Goal: Transaction & Acquisition: Purchase product/service

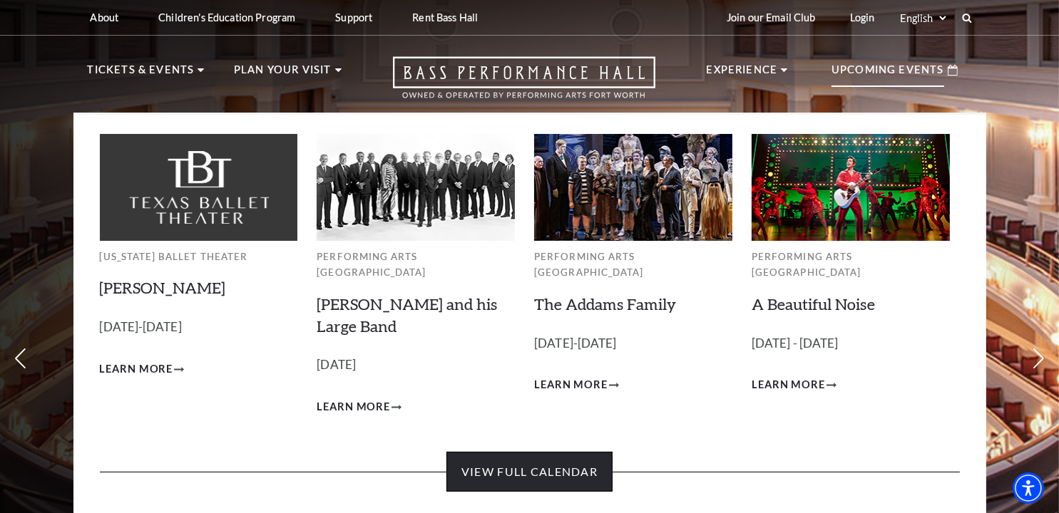
click at [572, 452] on link "View Full Calendar" at bounding box center [529, 472] width 166 height 40
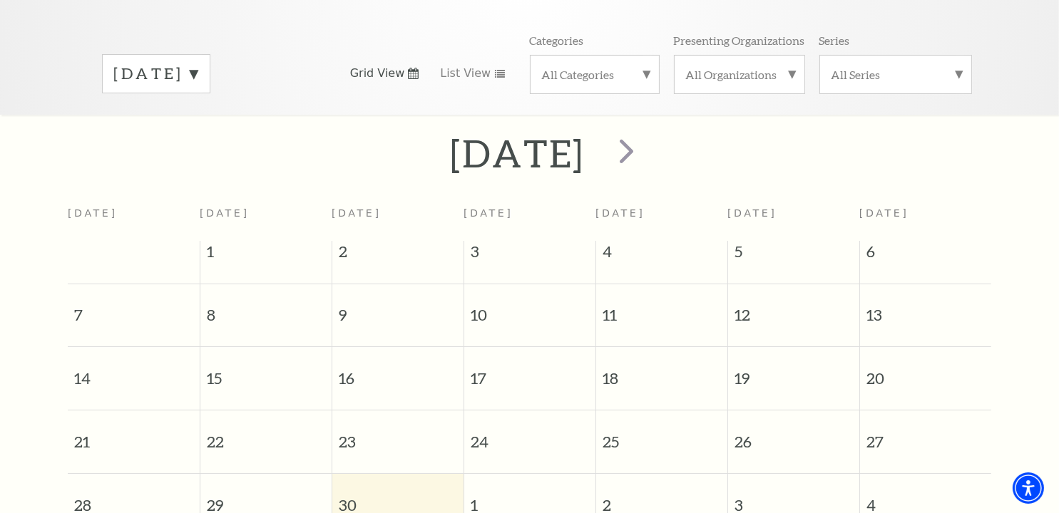
scroll to position [54, 0]
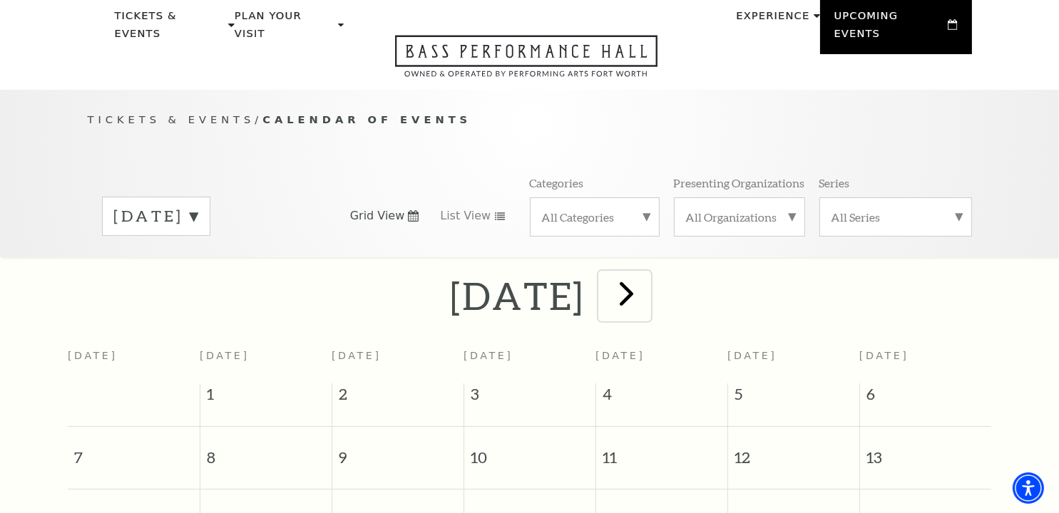
click at [647, 279] on span "next" at bounding box center [626, 293] width 41 height 41
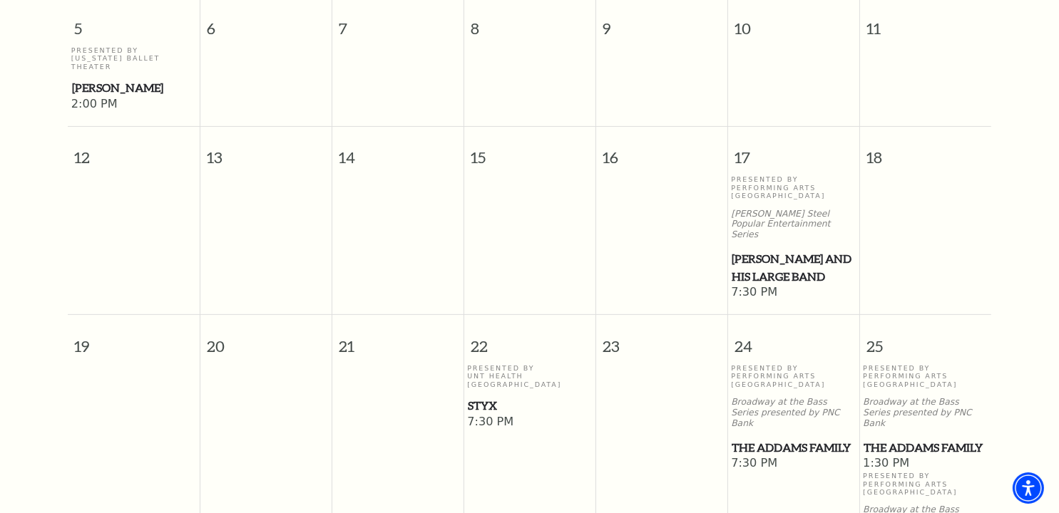
scroll to position [624, 0]
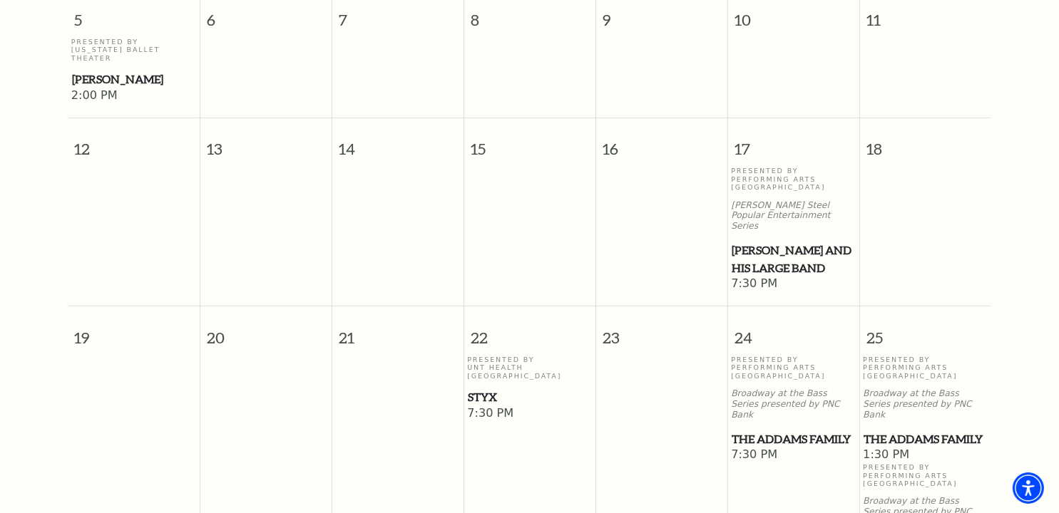
click at [492, 389] on span "Styx" at bounding box center [529, 398] width 123 height 18
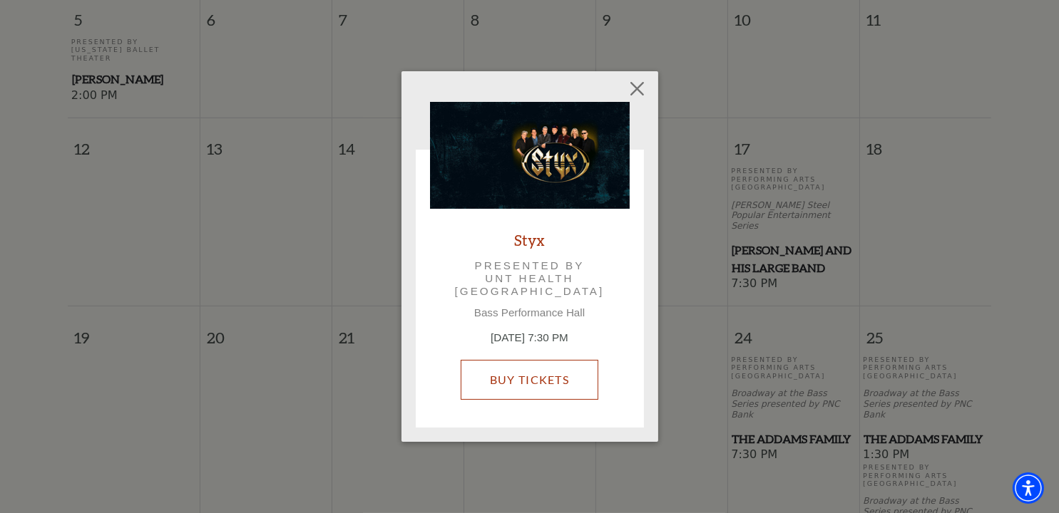
click at [520, 384] on link "Buy Tickets" at bounding box center [530, 380] width 138 height 40
click at [522, 381] on link "Buy Tickets" at bounding box center [530, 380] width 138 height 40
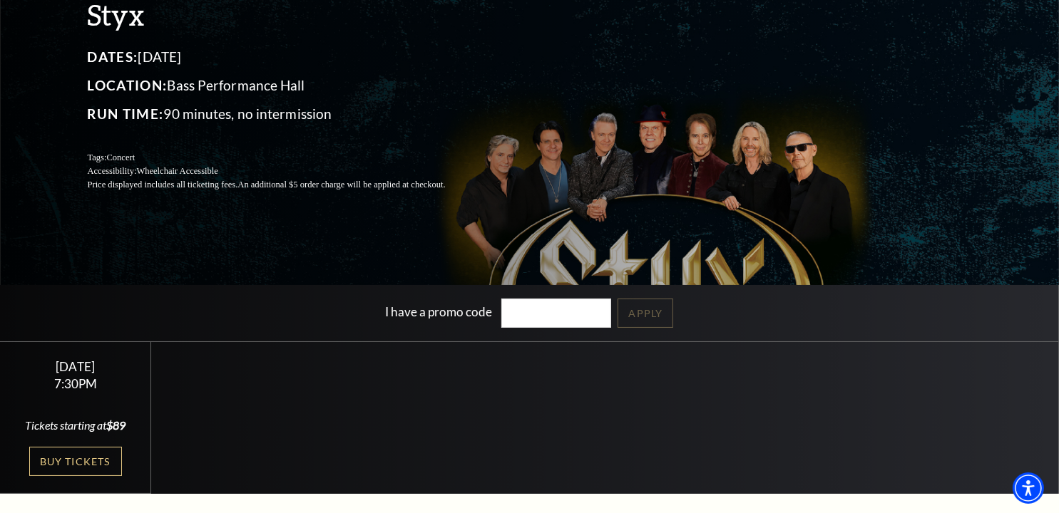
scroll to position [214, 0]
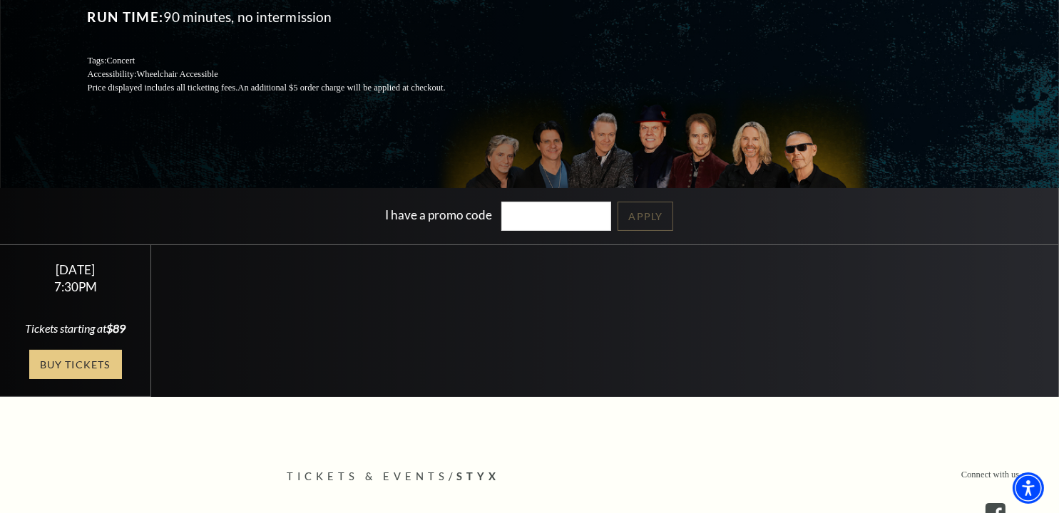
click at [71, 371] on link "Buy Tickets" at bounding box center [75, 364] width 93 height 29
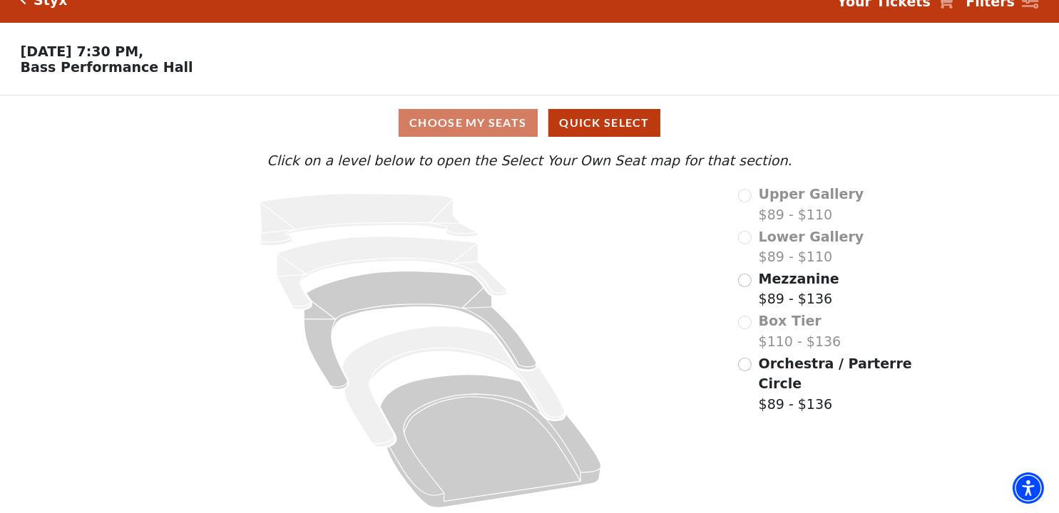
scroll to position [30, 0]
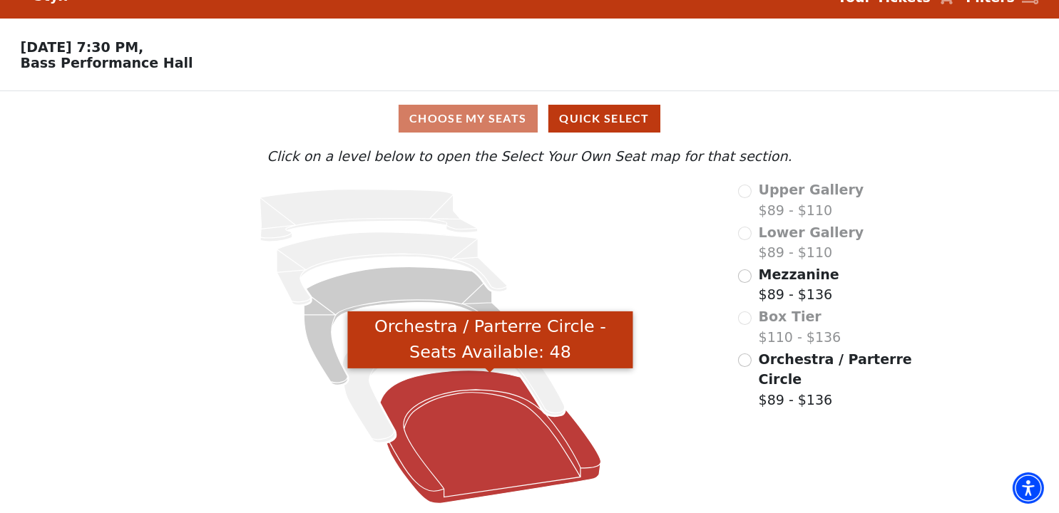
click at [447, 394] on icon "Orchestra / Parterre Circle - Seats Available: 48" at bounding box center [490, 437] width 221 height 133
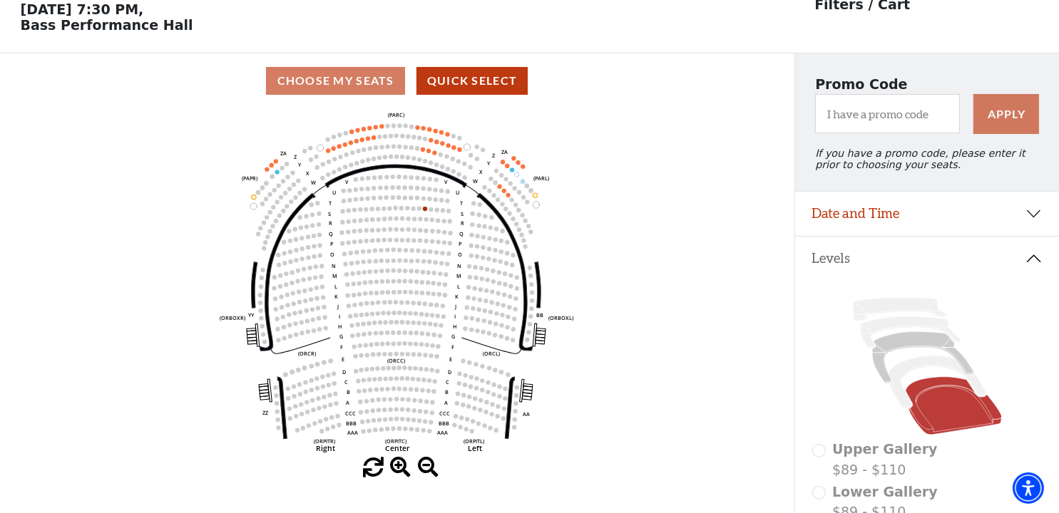
scroll to position [66, 0]
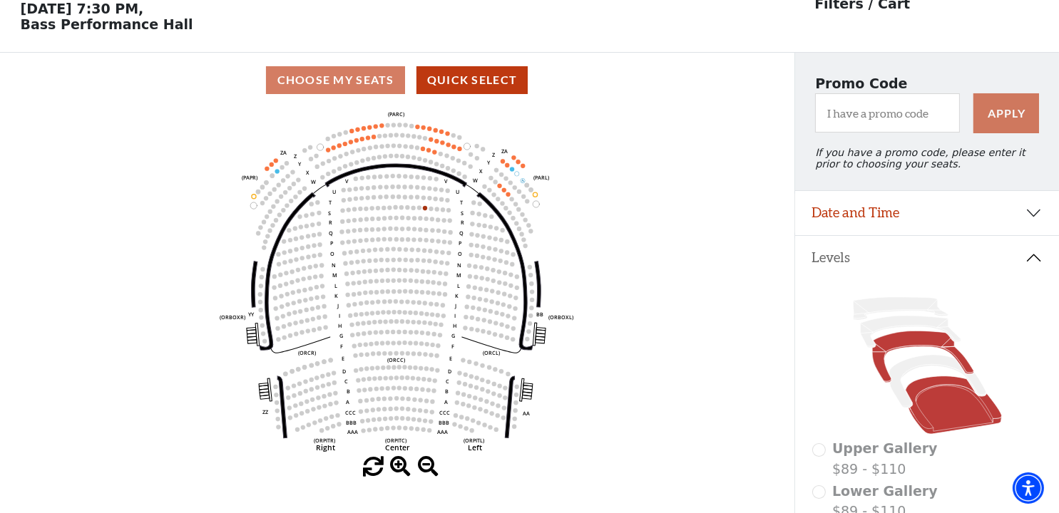
click at [917, 351] on icon at bounding box center [922, 356] width 101 height 51
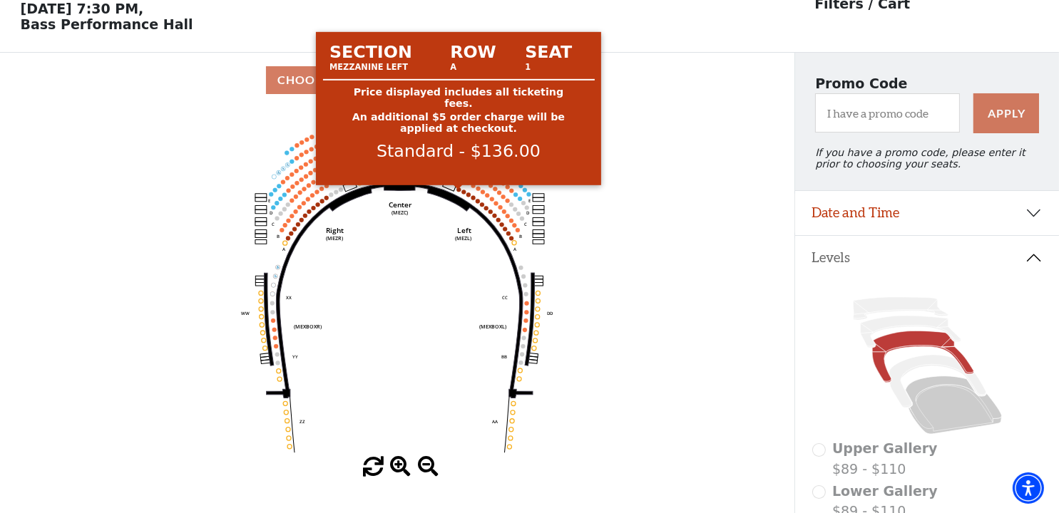
click at [458, 192] on circle at bounding box center [458, 189] width 4 height 4
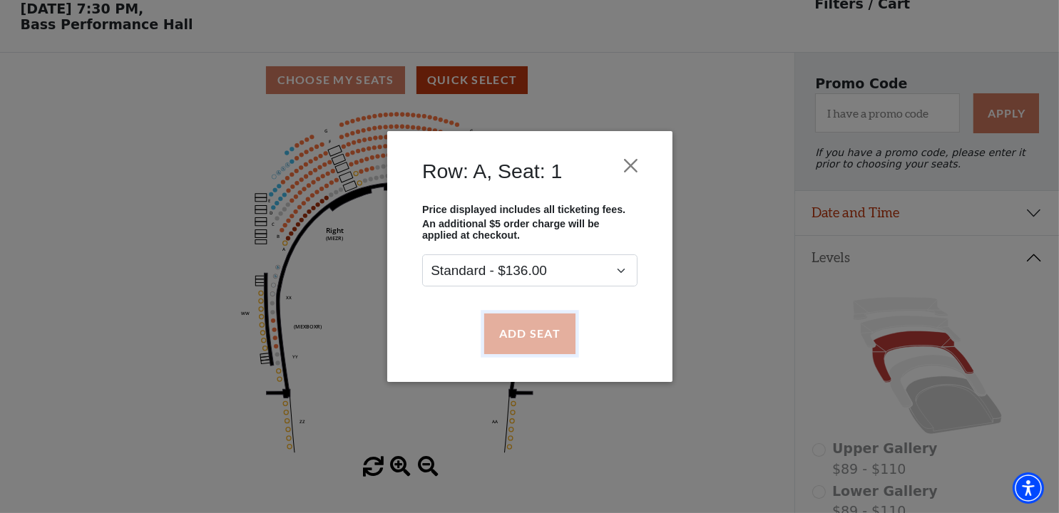
click at [550, 336] on button "Add Seat" at bounding box center [528, 334] width 91 height 40
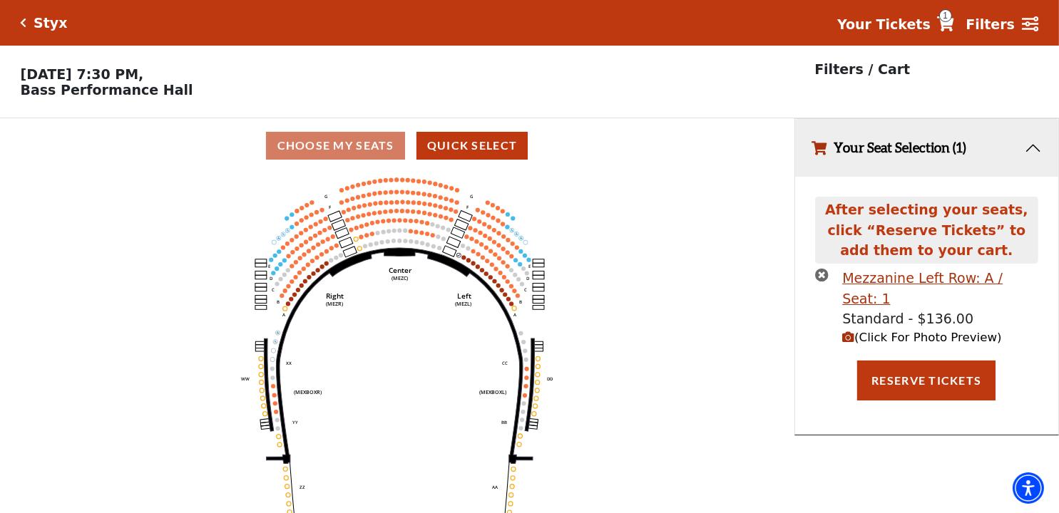
scroll to position [0, 0]
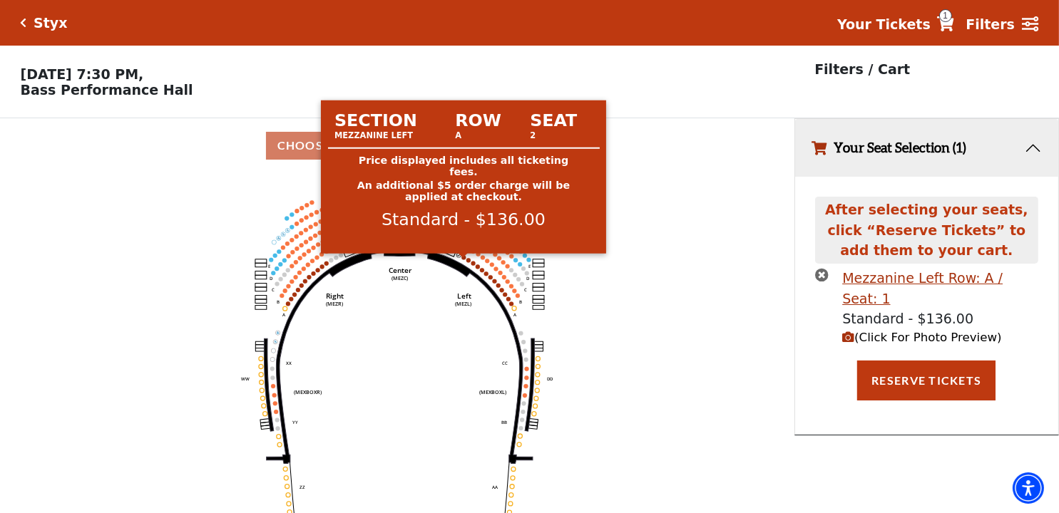
click at [461, 259] on circle at bounding box center [463, 257] width 4 height 4
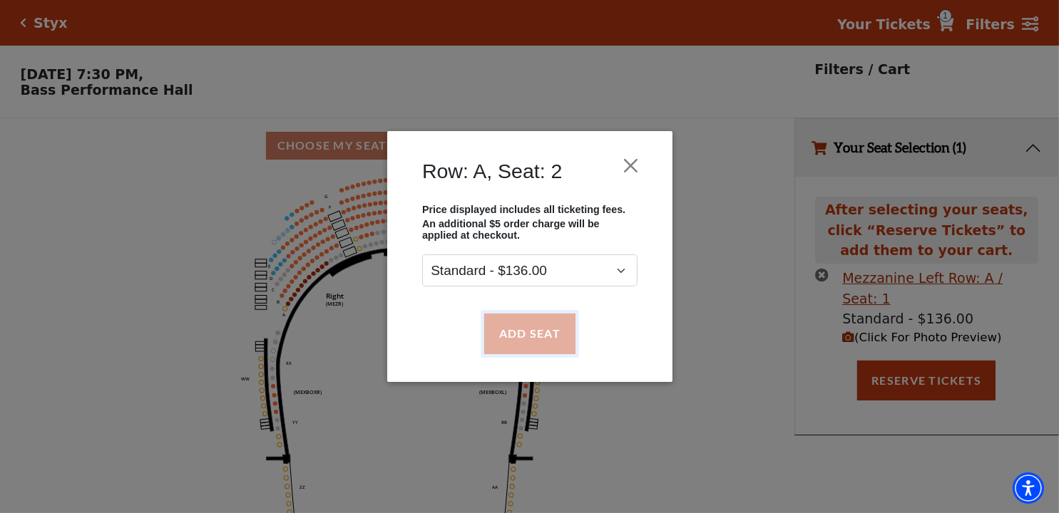
click at [527, 336] on button "Add Seat" at bounding box center [528, 334] width 91 height 40
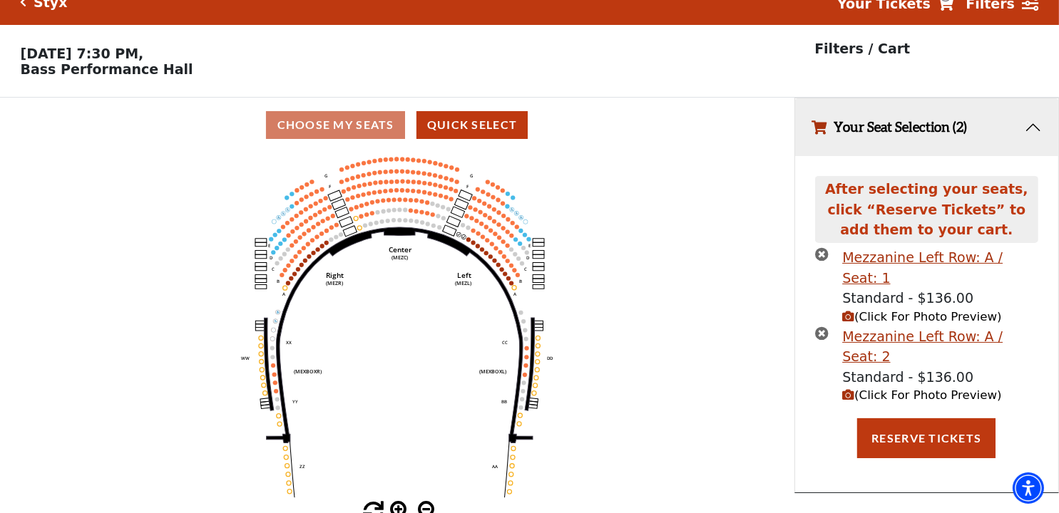
scroll to position [33, 0]
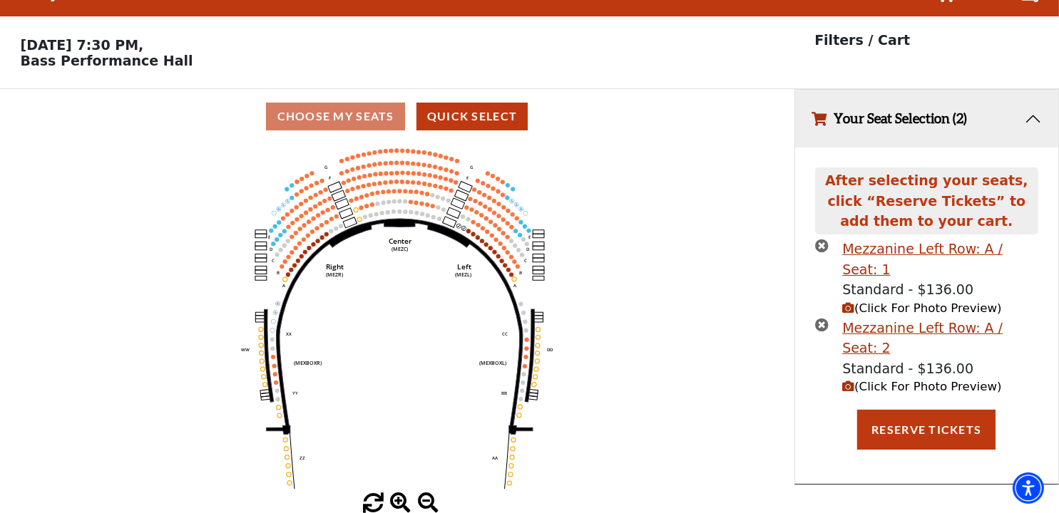
click at [906, 380] on span "(Click For Photo Preview)" at bounding box center [921, 387] width 159 height 14
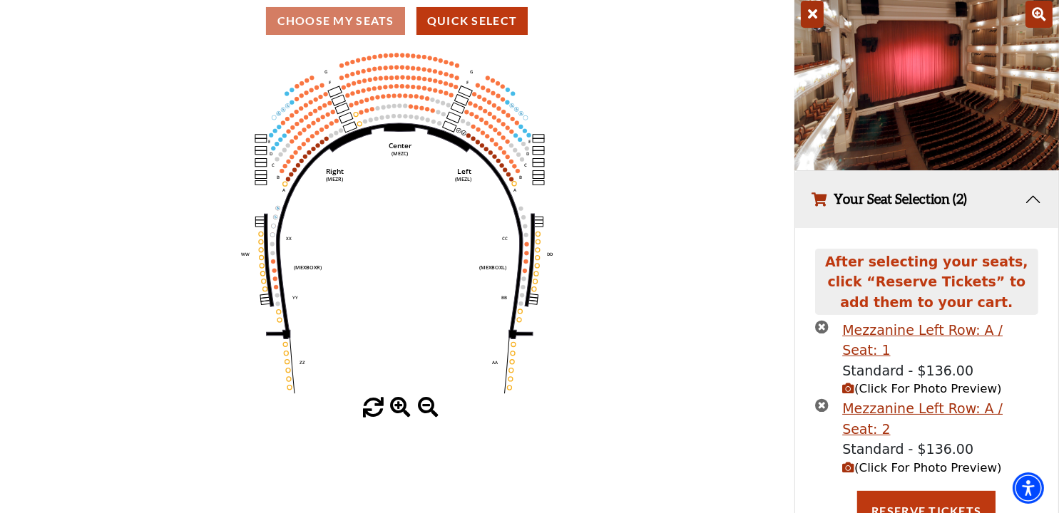
scroll to position [139, 0]
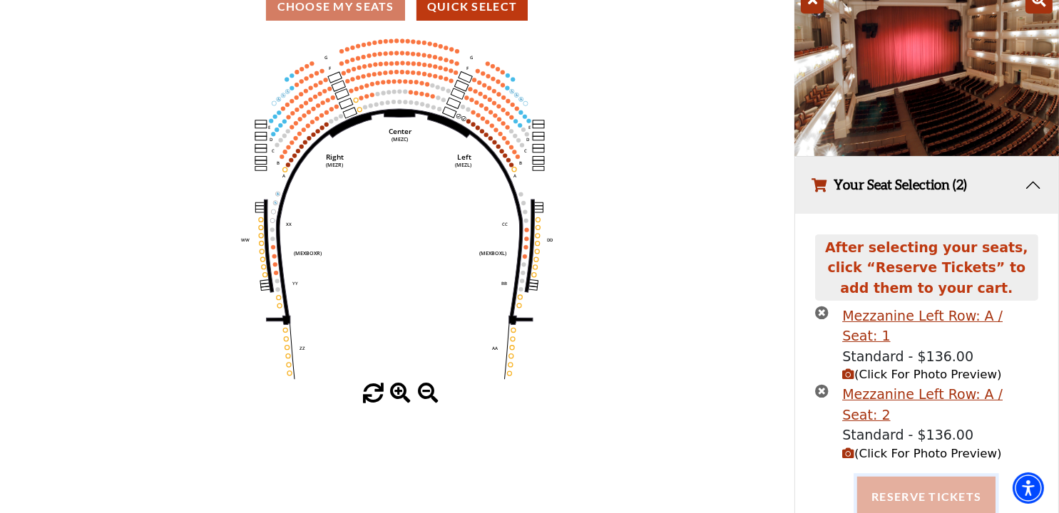
click at [900, 477] on button "Reserve Tickets" at bounding box center [926, 497] width 138 height 40
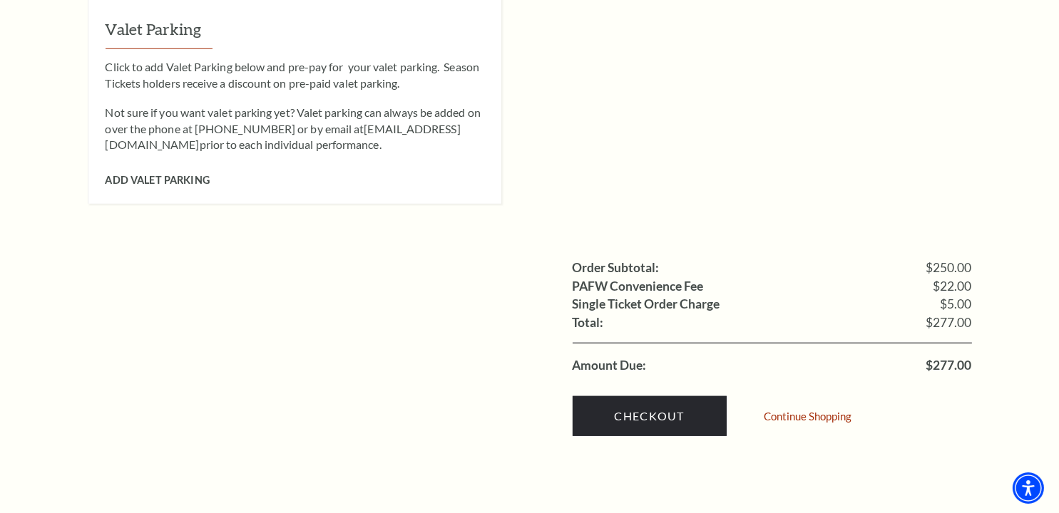
scroll to position [1283, 0]
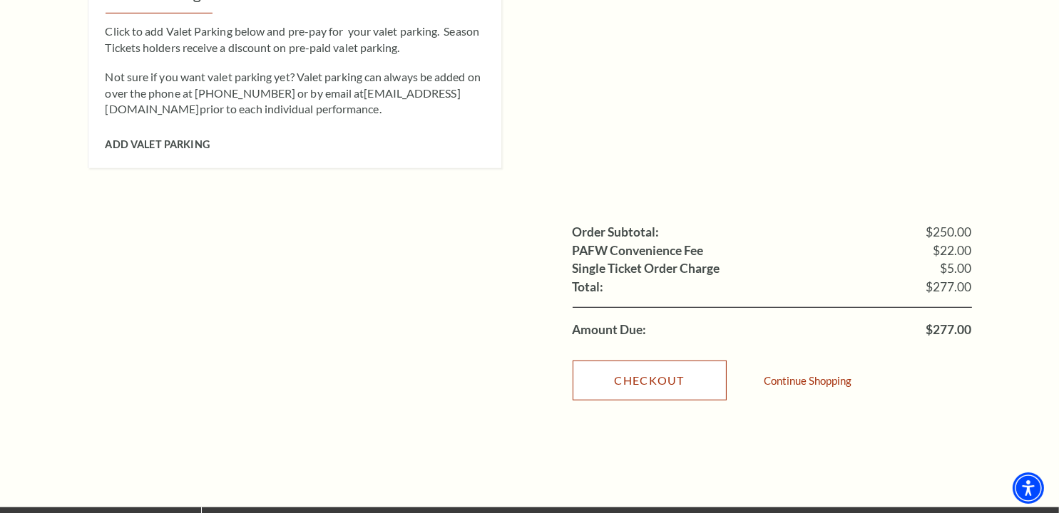
click at [624, 361] on link "Checkout" at bounding box center [649, 381] width 154 height 40
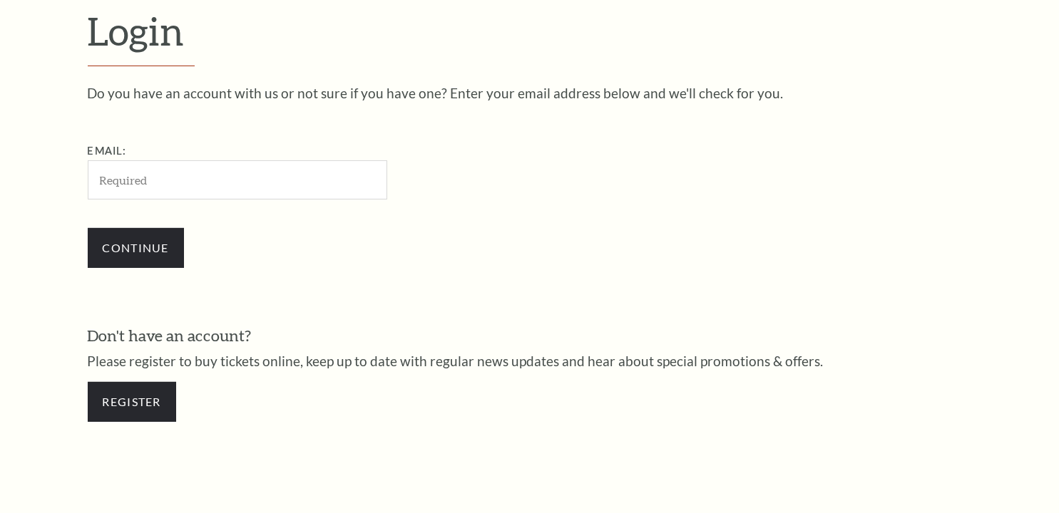
scroll to position [416, 0]
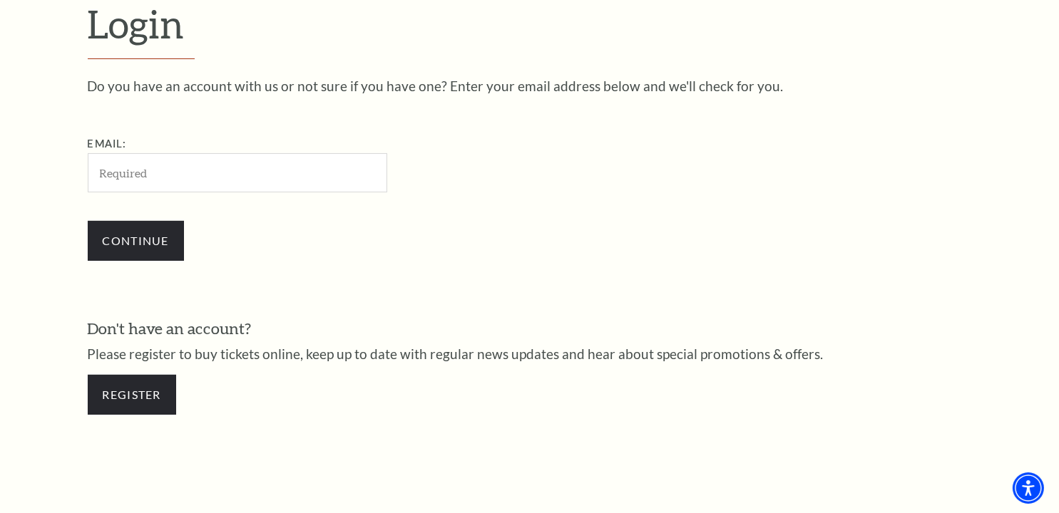
click at [183, 179] on input "Email:" at bounding box center [237, 172] width 299 height 39
type input "[EMAIL_ADDRESS][DOMAIN_NAME]"
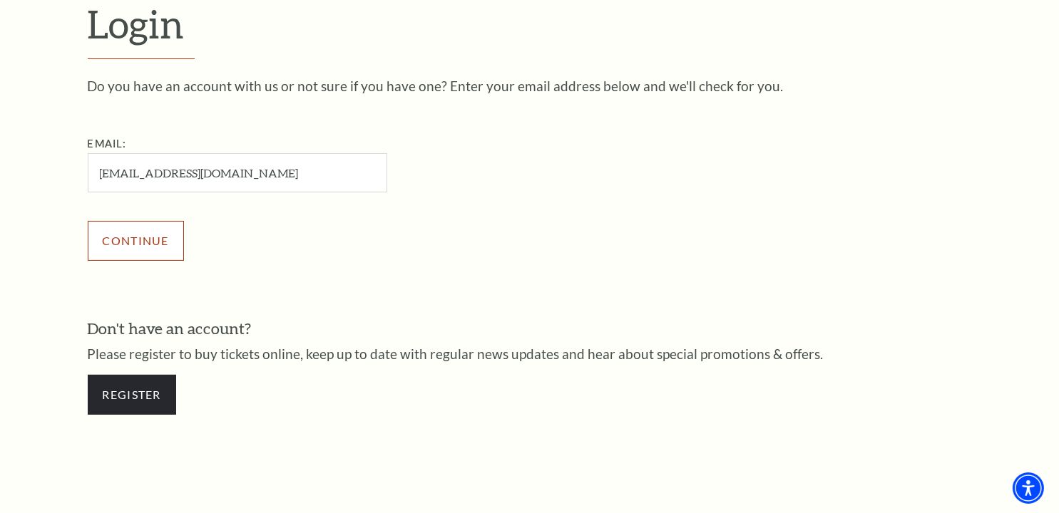
click at [158, 244] on input "Continue" at bounding box center [136, 241] width 96 height 40
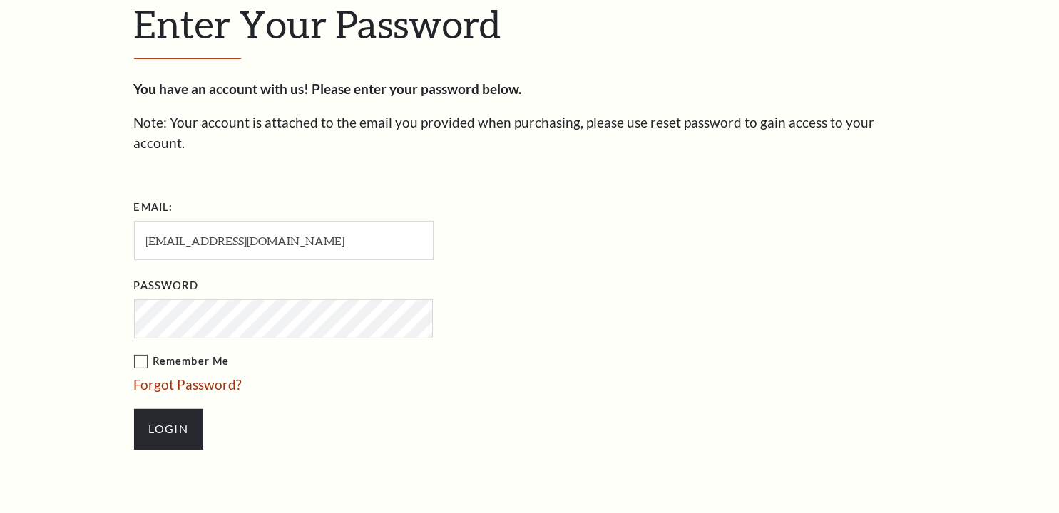
scroll to position [430, 0]
click at [168, 409] on input "Login" at bounding box center [168, 429] width 69 height 40
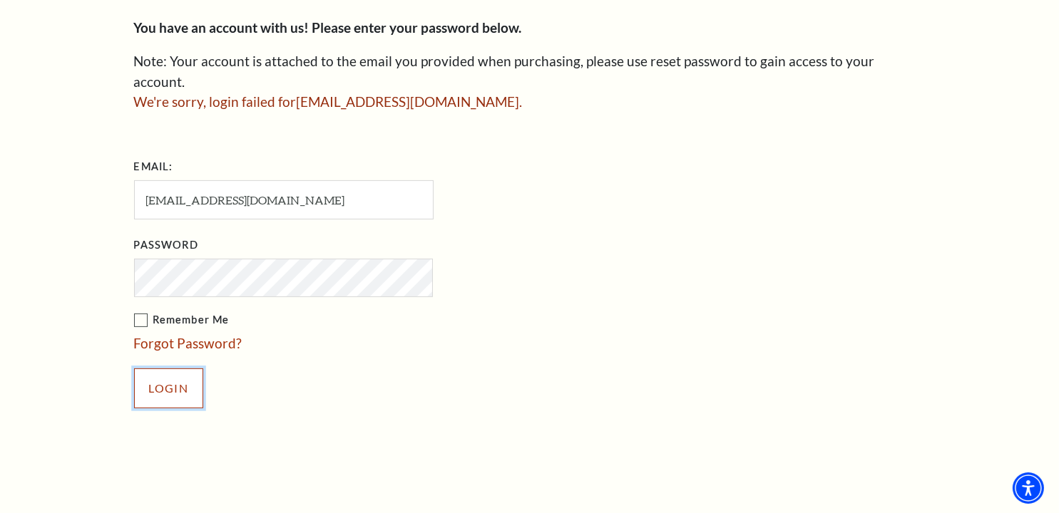
click at [155, 369] on input "Login" at bounding box center [168, 389] width 69 height 40
click at [163, 335] on link "Forgot Password?" at bounding box center [188, 343] width 108 height 16
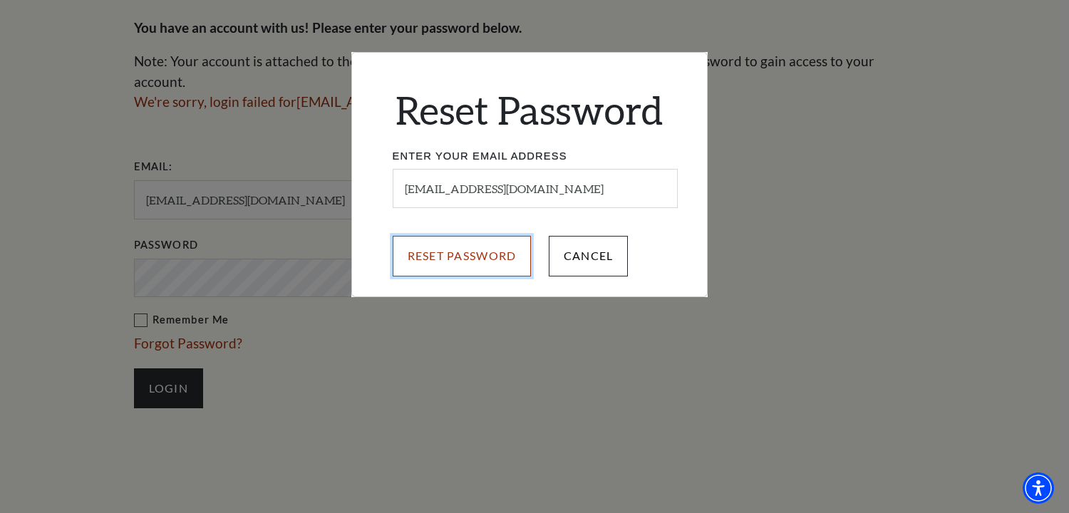
click at [451, 253] on input "Reset Password" at bounding box center [462, 256] width 139 height 40
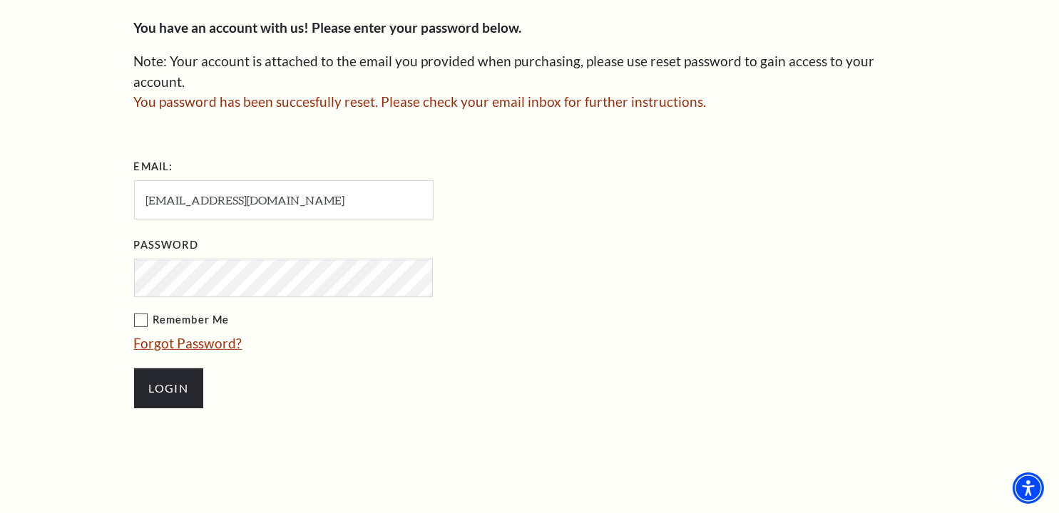
click at [195, 335] on link "Forgot Password?" at bounding box center [188, 343] width 108 height 16
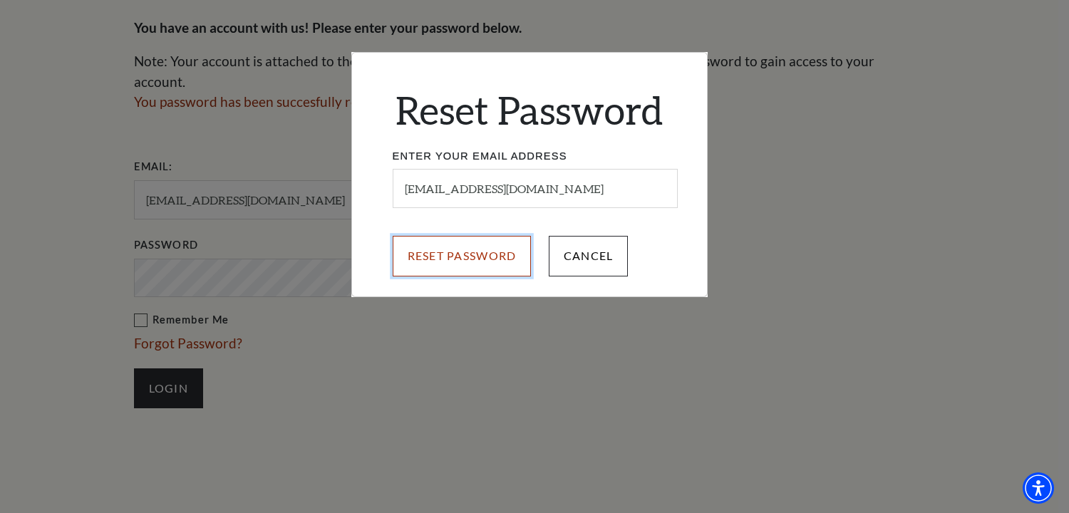
click at [451, 259] on input "Reset Password" at bounding box center [462, 256] width 139 height 40
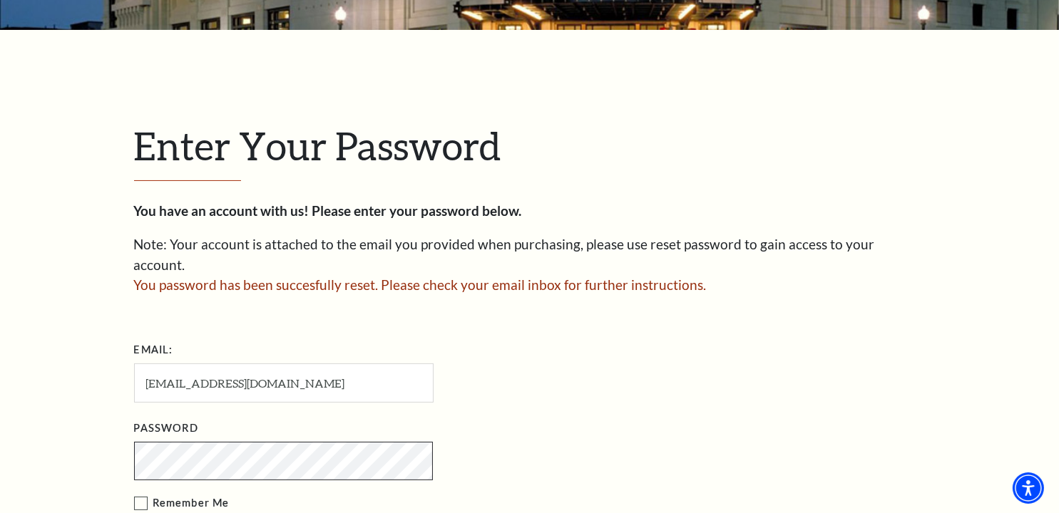
scroll to position [277, 0]
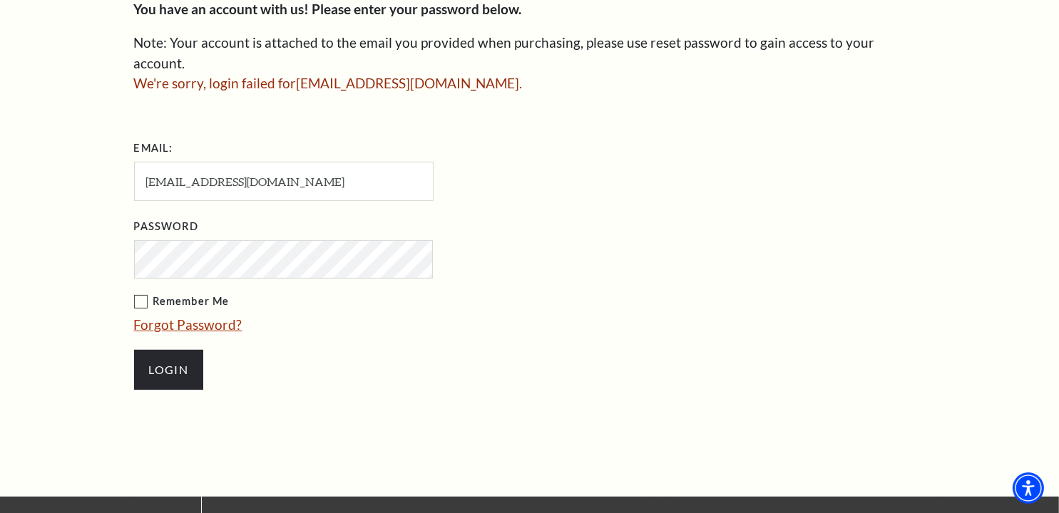
click at [185, 317] on link "Forgot Password?" at bounding box center [188, 325] width 108 height 16
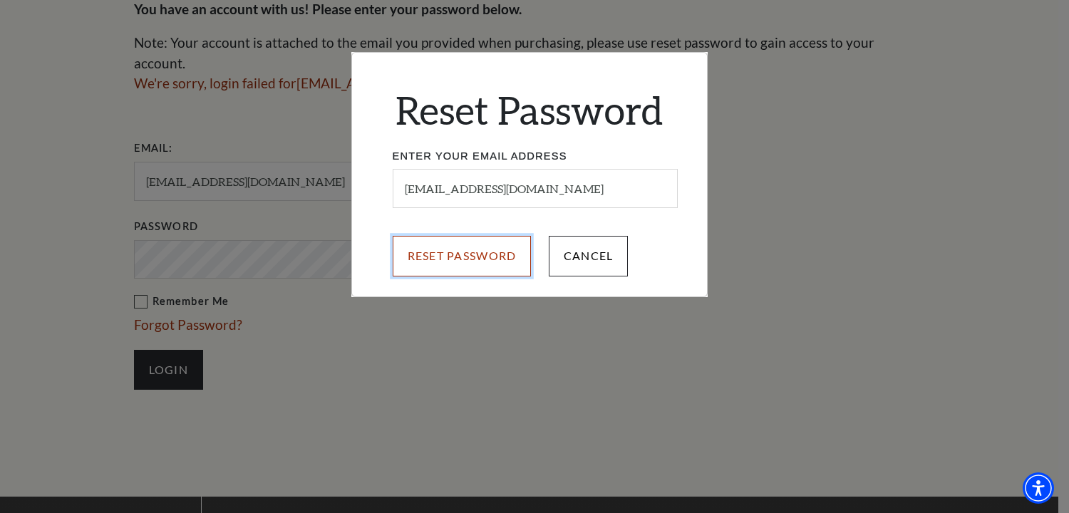
click at [447, 248] on input "Reset Password" at bounding box center [462, 256] width 139 height 40
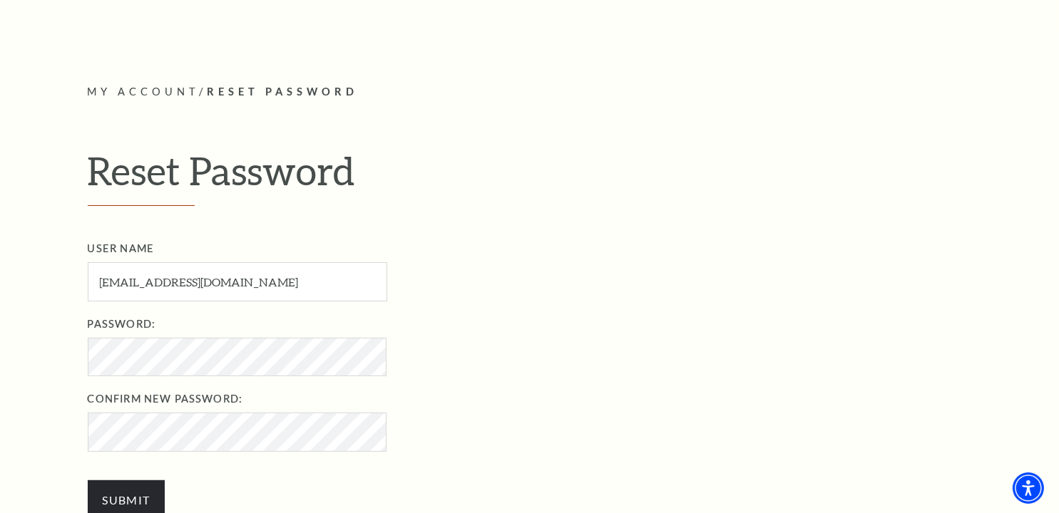
scroll to position [356, 0]
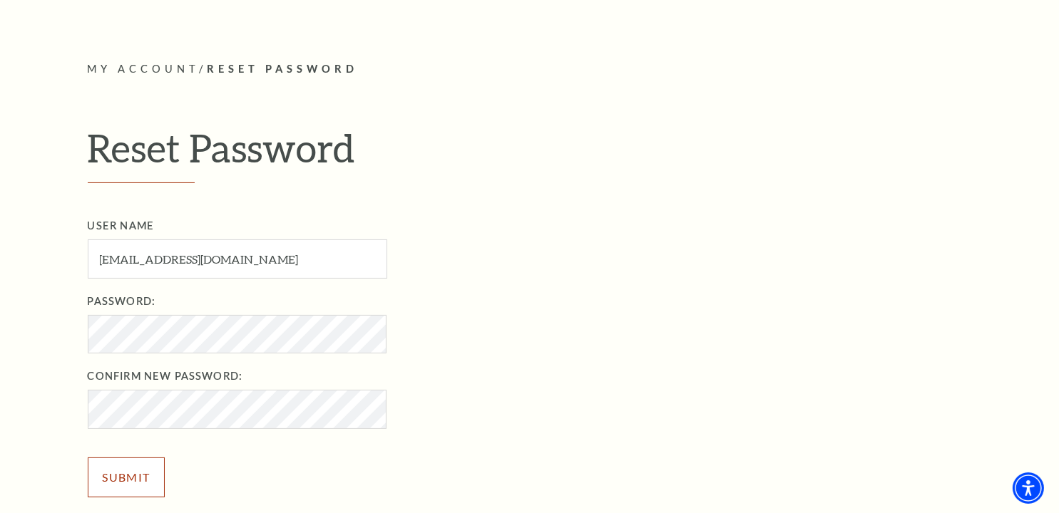
click at [127, 469] on input "Submit" at bounding box center [127, 478] width 78 height 40
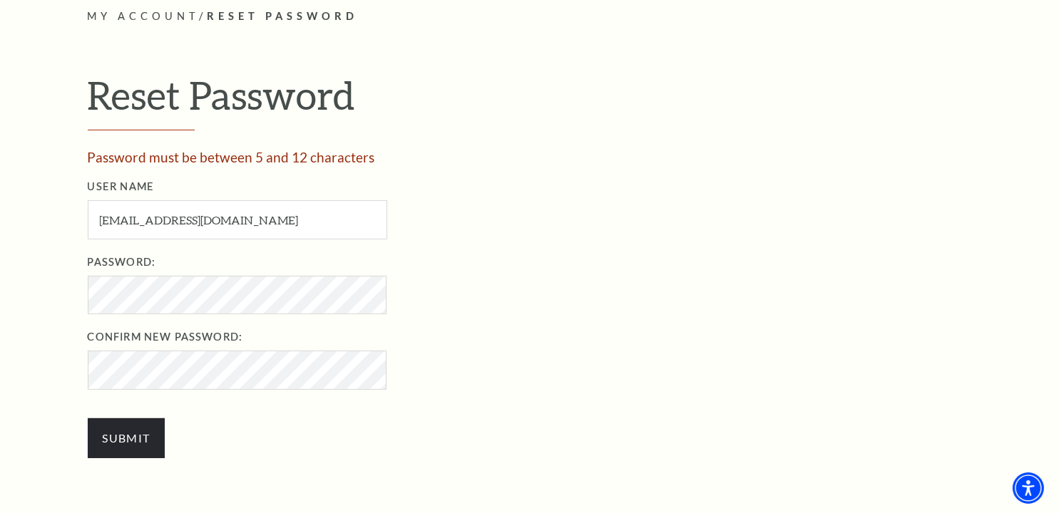
scroll to position [499, 0]
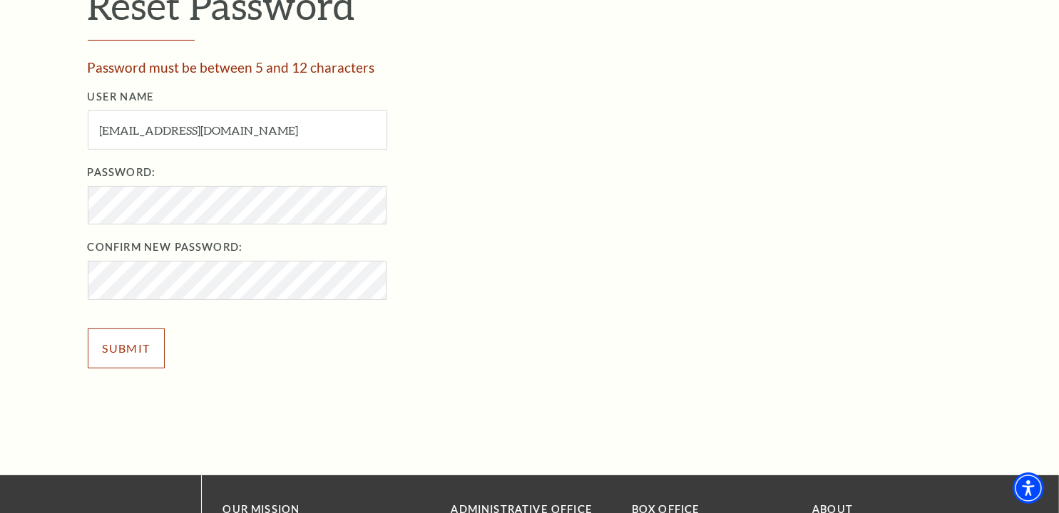
click at [132, 337] on input "Submit" at bounding box center [127, 349] width 78 height 40
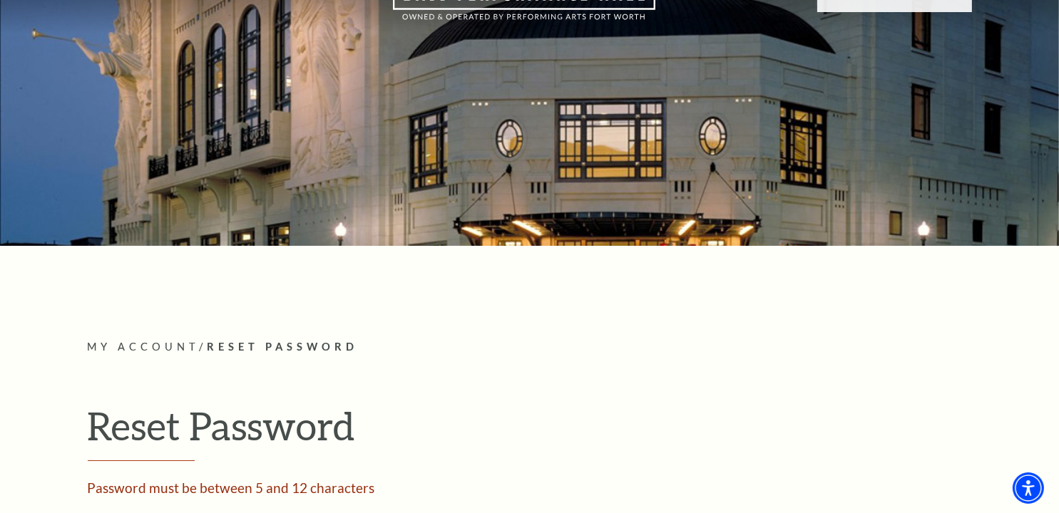
scroll to position [356, 0]
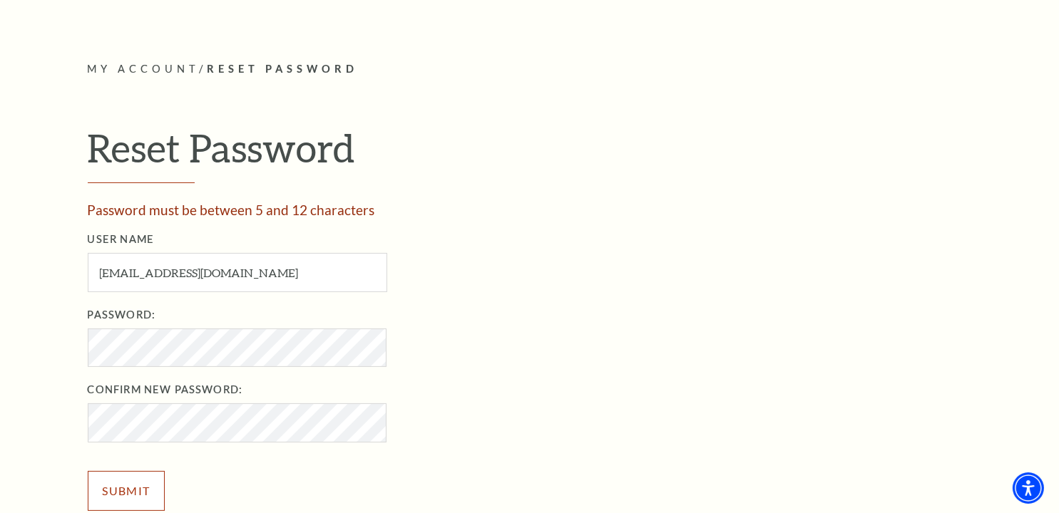
click at [136, 477] on input "Submit" at bounding box center [127, 491] width 78 height 40
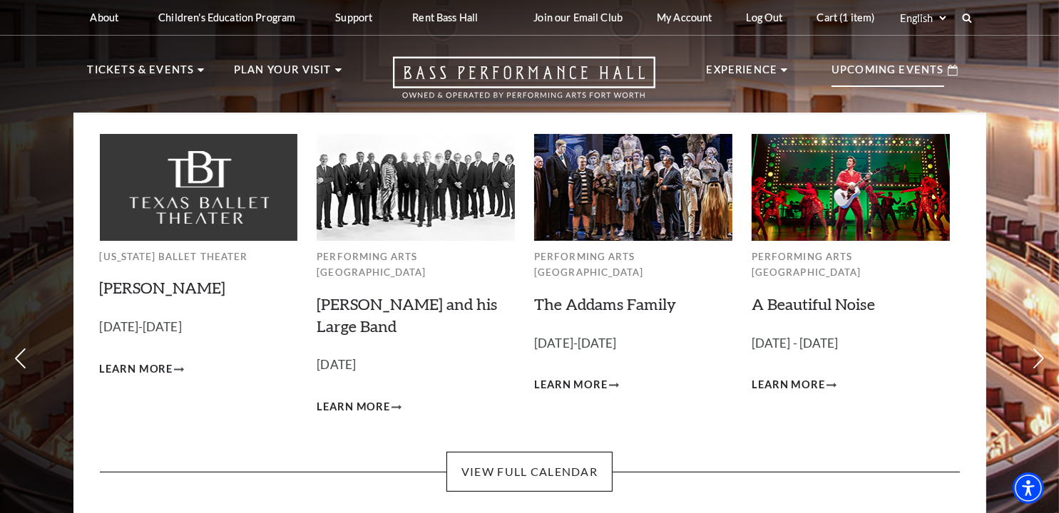
click at [871, 72] on p "Upcoming Events" at bounding box center [887, 74] width 113 height 26
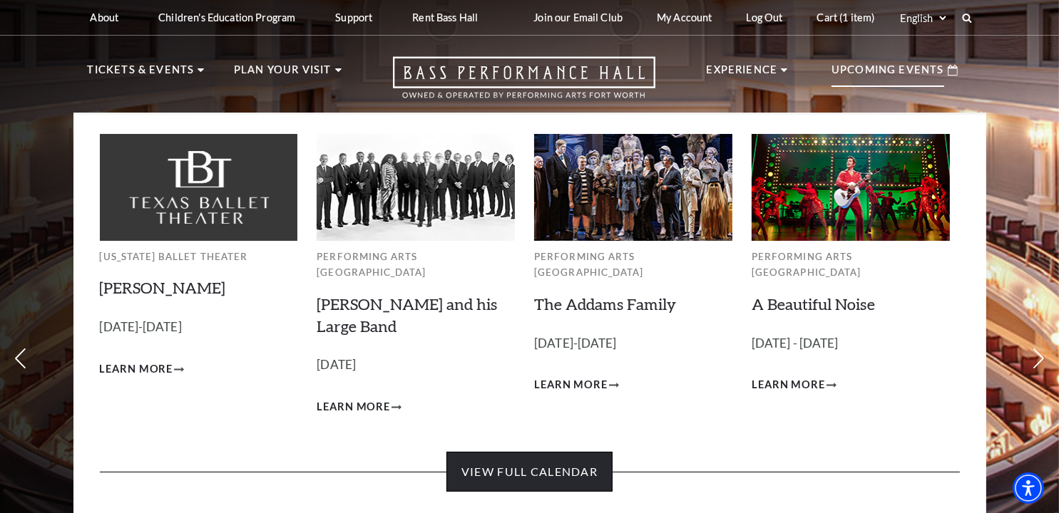
click at [505, 463] on link "View Full Calendar" at bounding box center [529, 472] width 166 height 40
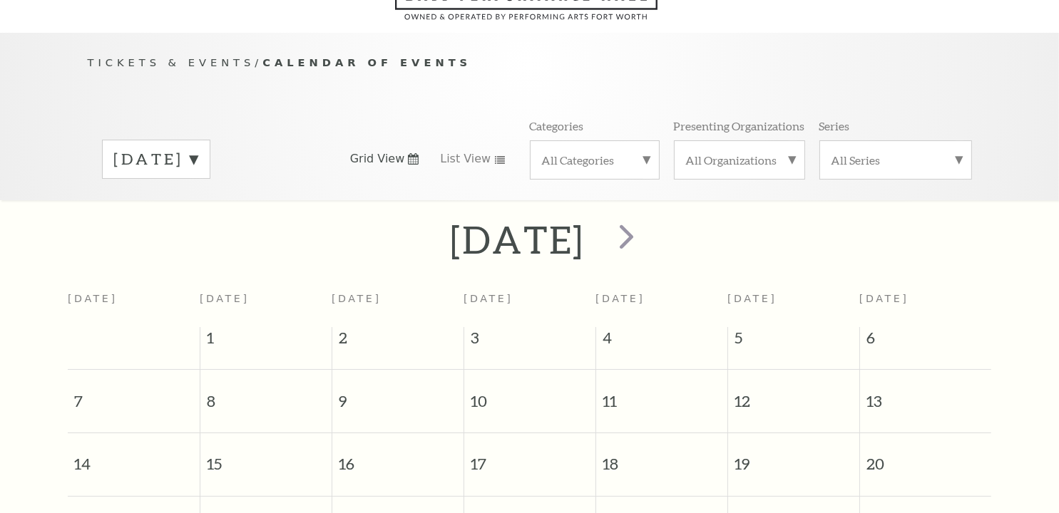
scroll to position [125, 0]
click at [647, 214] on span "next" at bounding box center [626, 234] width 41 height 41
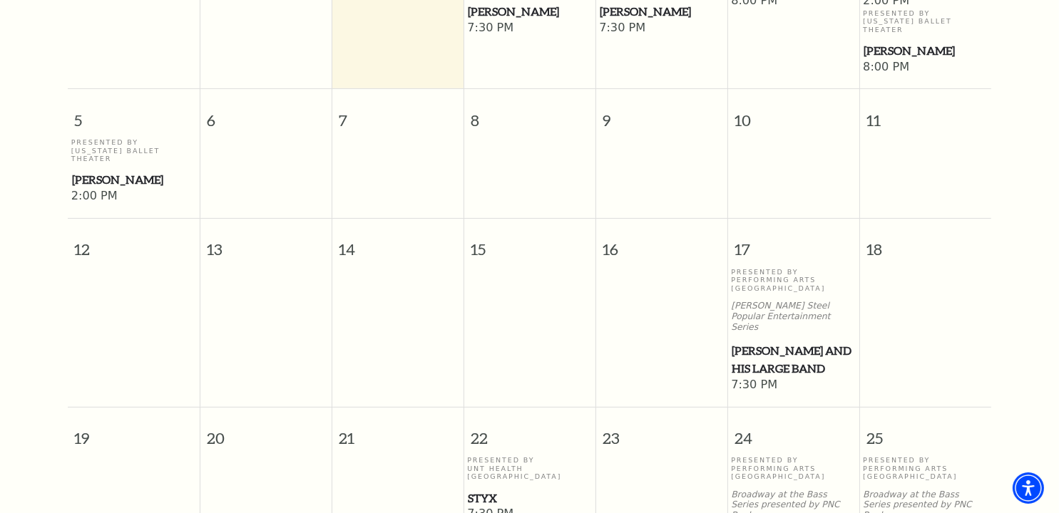
scroll to position [553, 0]
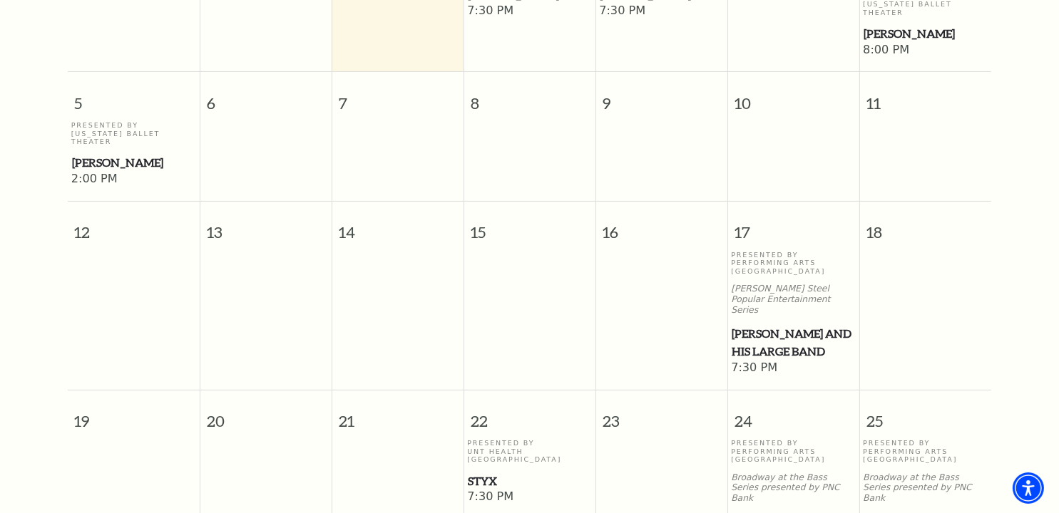
click at [483, 473] on span "Styx" at bounding box center [529, 482] width 123 height 18
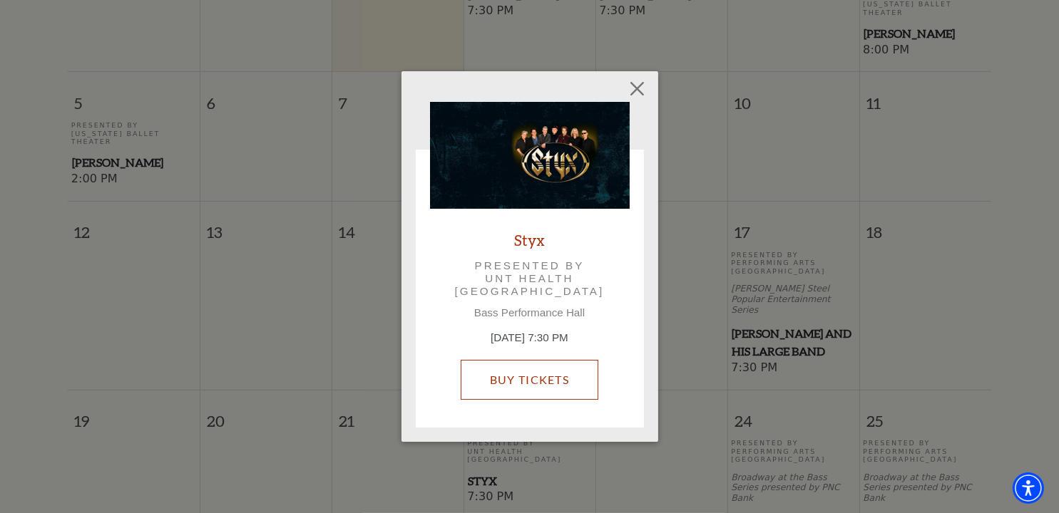
click at [518, 386] on link "Buy Tickets" at bounding box center [530, 380] width 138 height 40
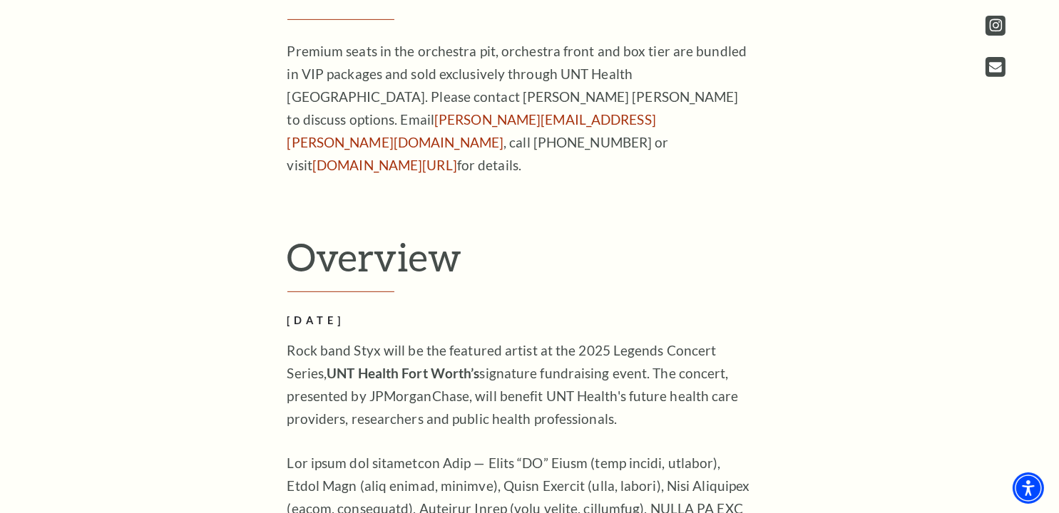
scroll to position [356, 0]
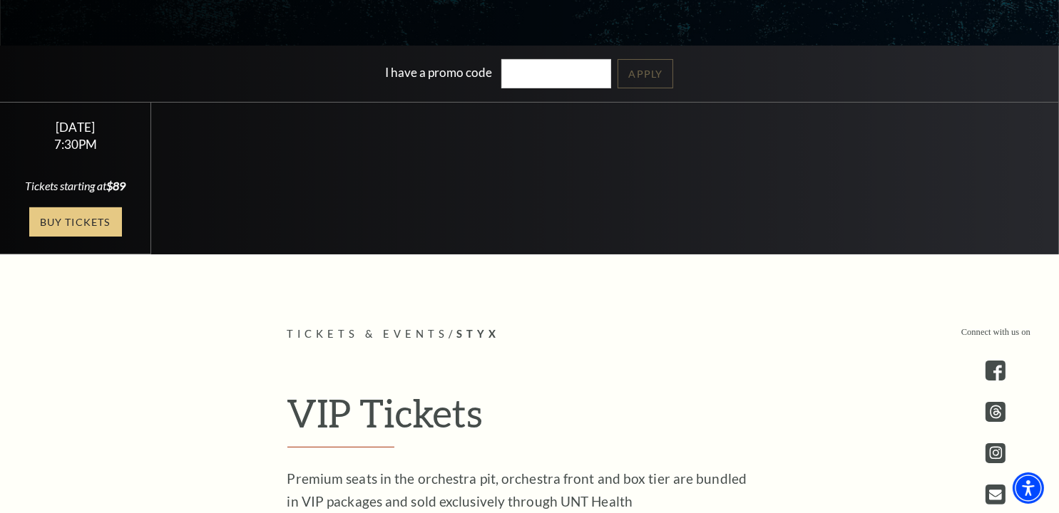
click at [71, 233] on link "Buy Tickets" at bounding box center [75, 221] width 93 height 29
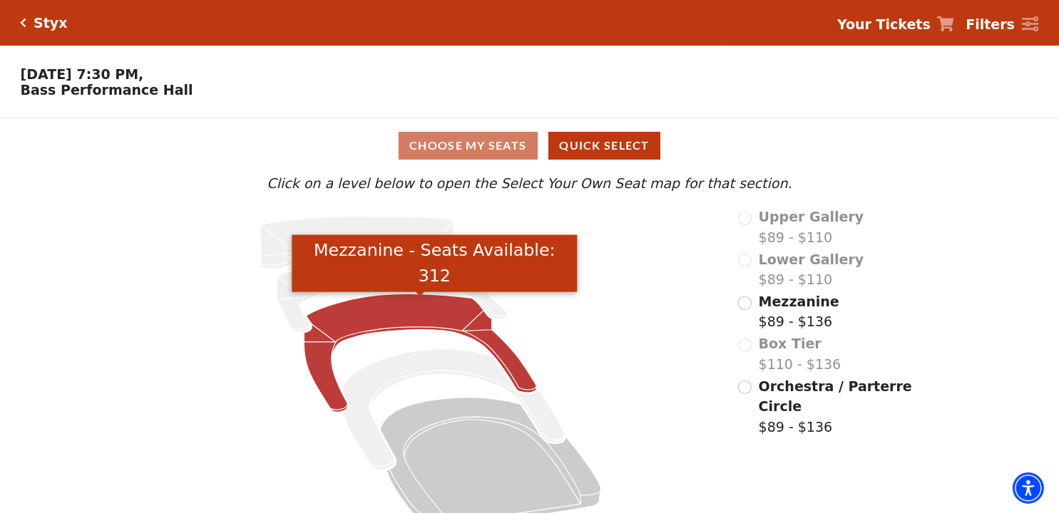
click at [404, 319] on icon "Mezzanine - Seats Available: 312" at bounding box center [420, 353] width 232 height 118
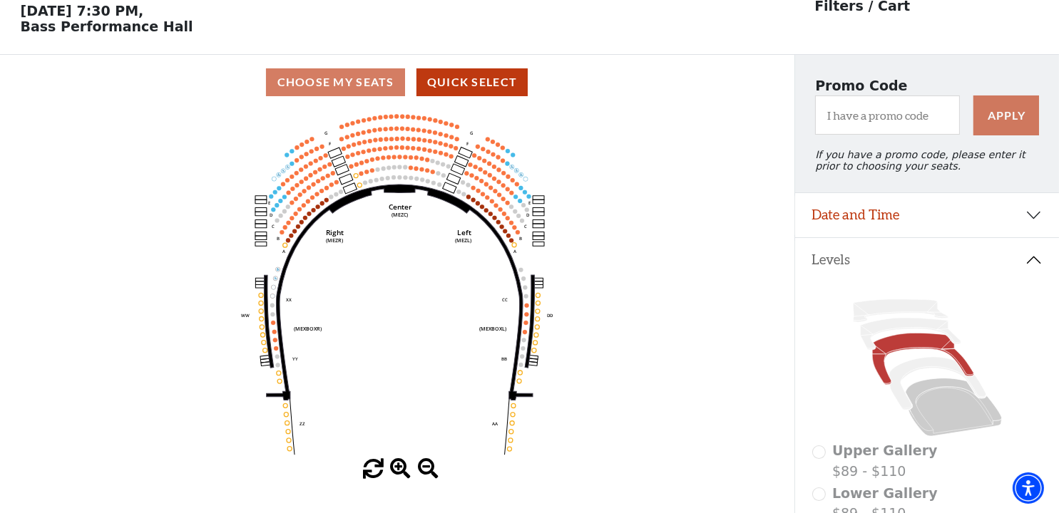
scroll to position [66, 0]
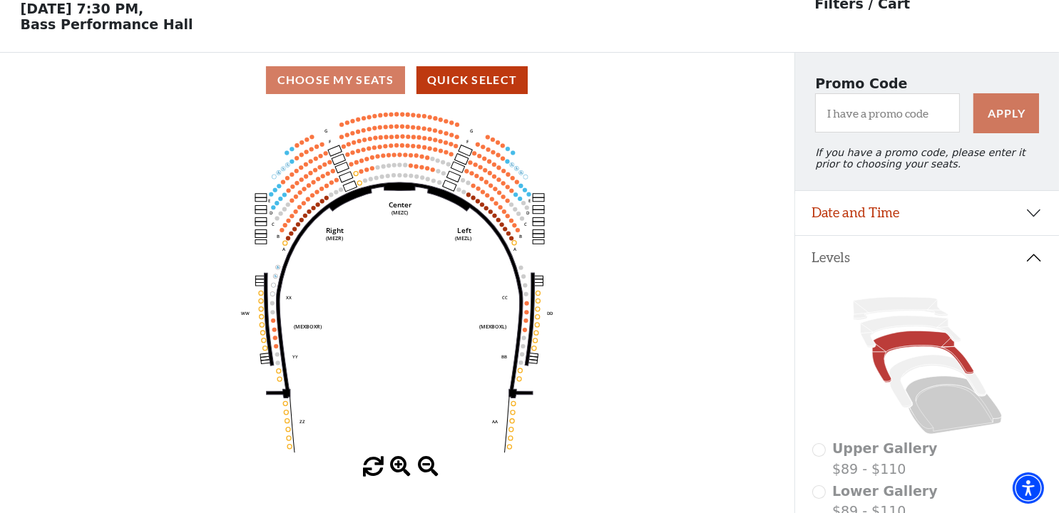
click at [461, 191] on icon "Center (MEZC) Right (MEZR) Left (MEZL) (MEXBOXR) (MEXBOXL) XX WW CC DD YY BB ZZ…" at bounding box center [397, 282] width 714 height 349
click at [458, 192] on circle at bounding box center [458, 189] width 4 height 4
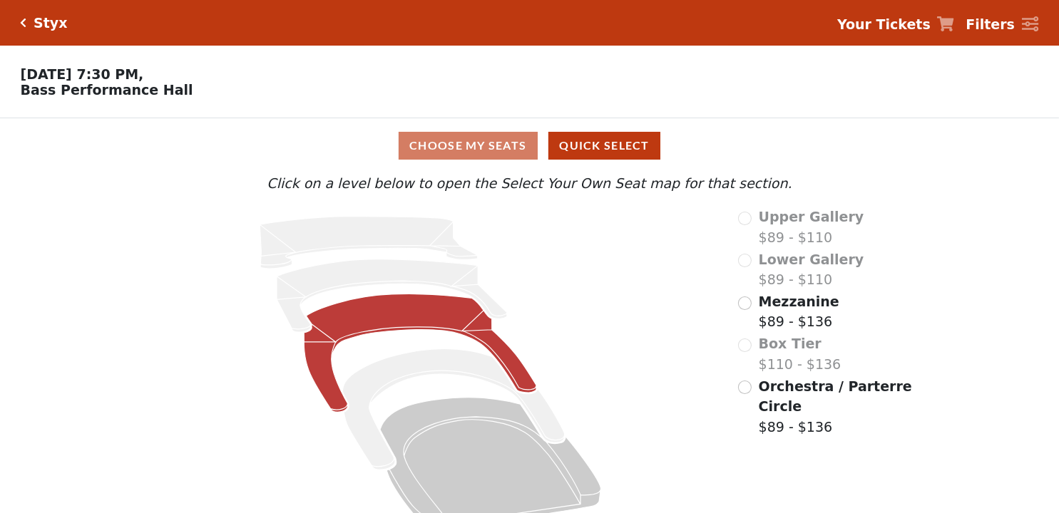
scroll to position [30, 0]
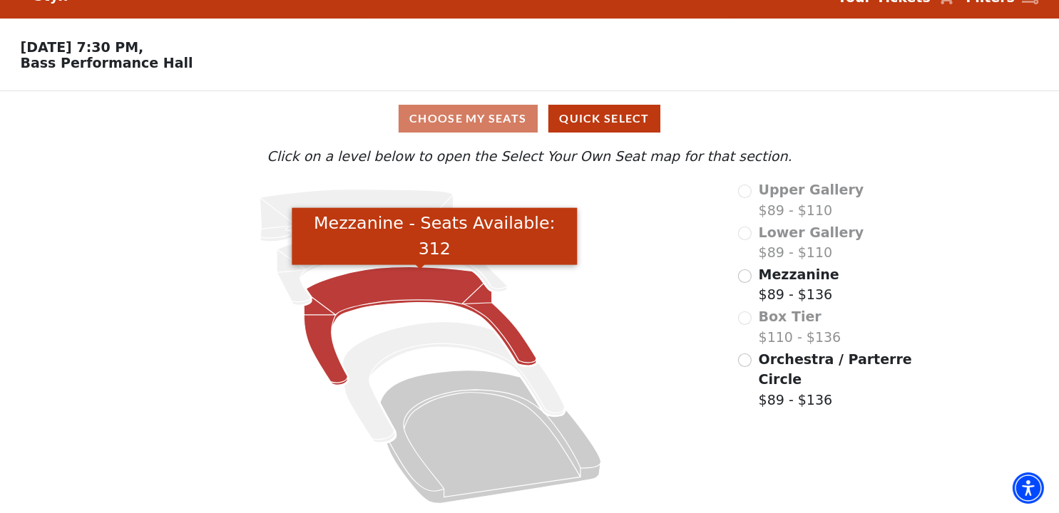
click at [443, 289] on icon "Mezzanine - Seats Available: 312" at bounding box center [420, 326] width 232 height 118
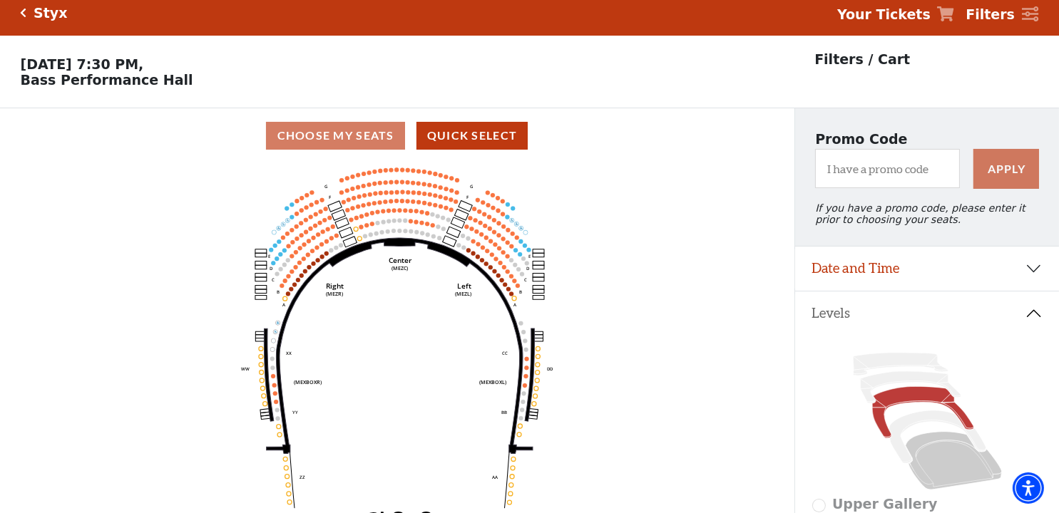
scroll to position [0, 0]
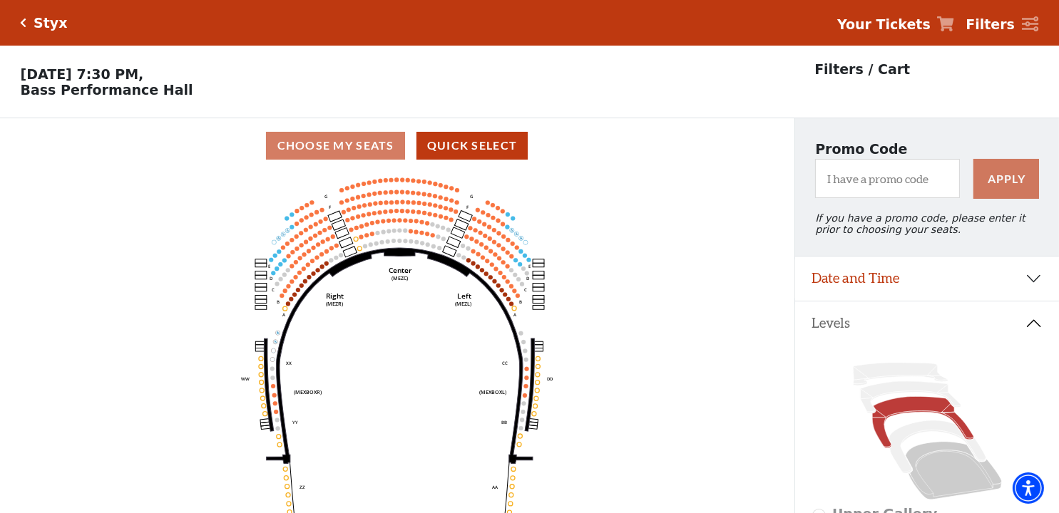
click at [885, 27] on strong "Your Tickets" at bounding box center [883, 24] width 93 height 16
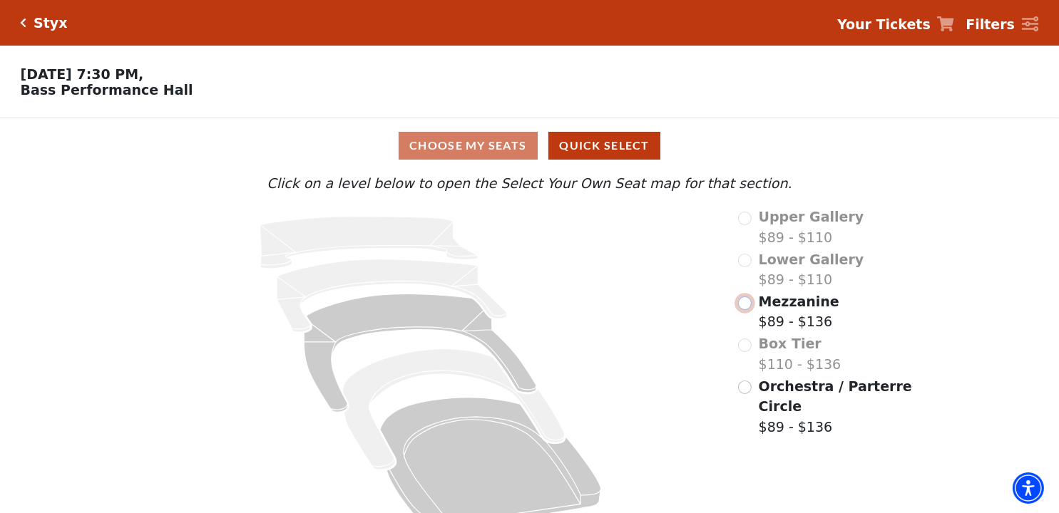
click at [746, 304] on input "Mezzanine$89 - $136\a" at bounding box center [745, 304] width 14 height 14
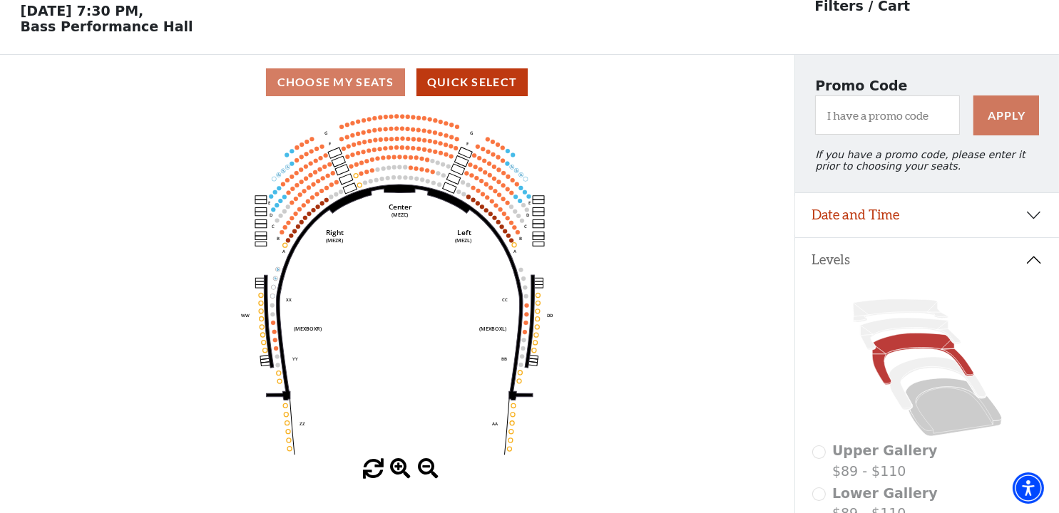
scroll to position [66, 0]
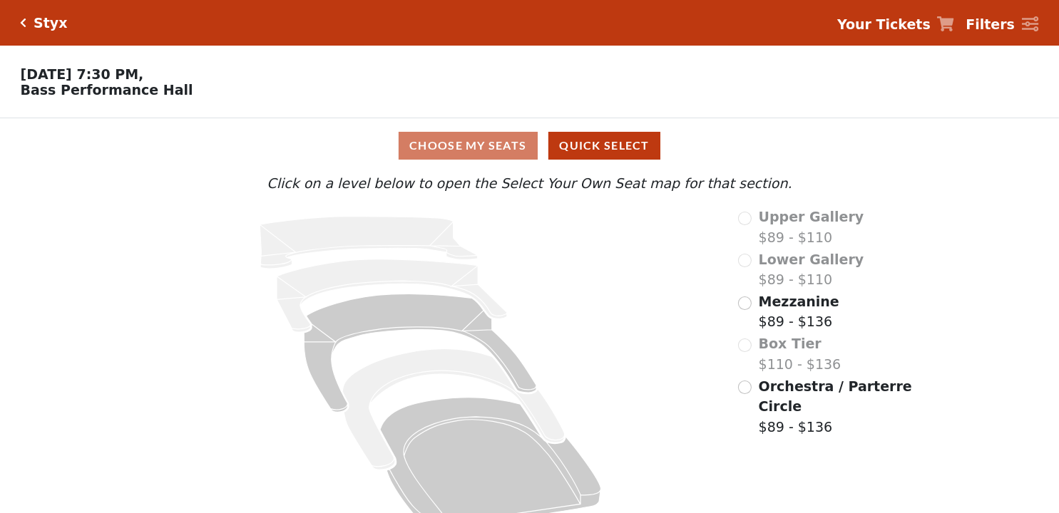
scroll to position [30, 0]
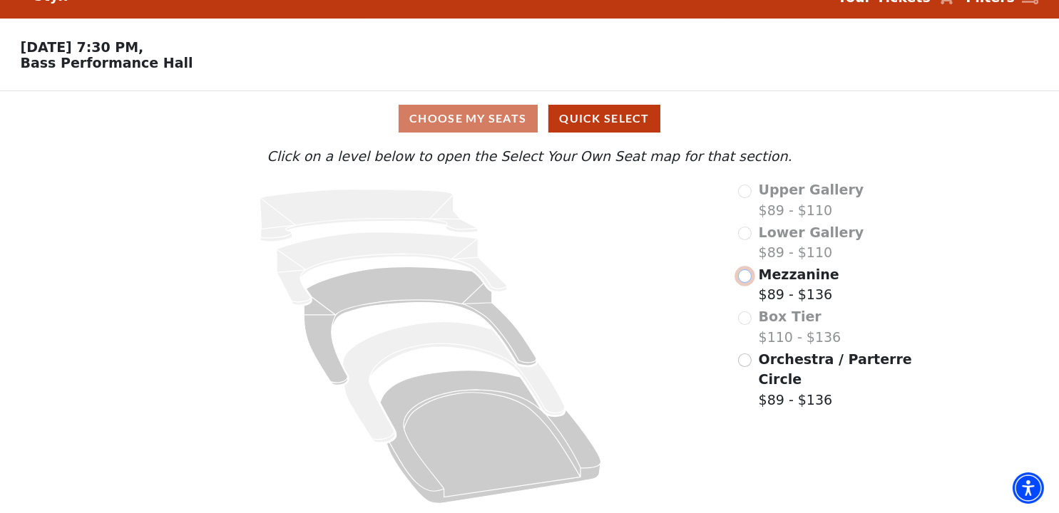
click at [747, 276] on input "Mezzanine$89 - $136\a" at bounding box center [745, 276] width 14 height 14
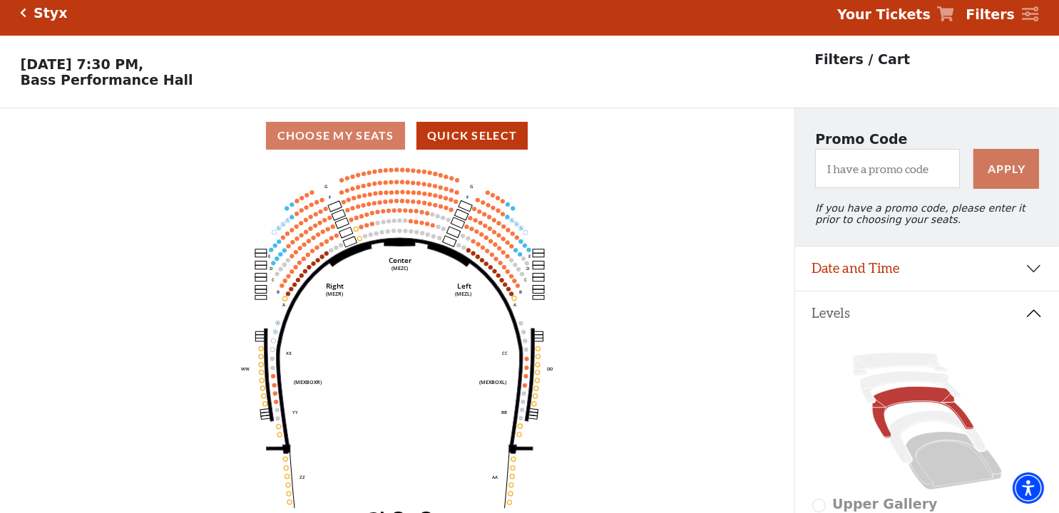
scroll to position [66, 0]
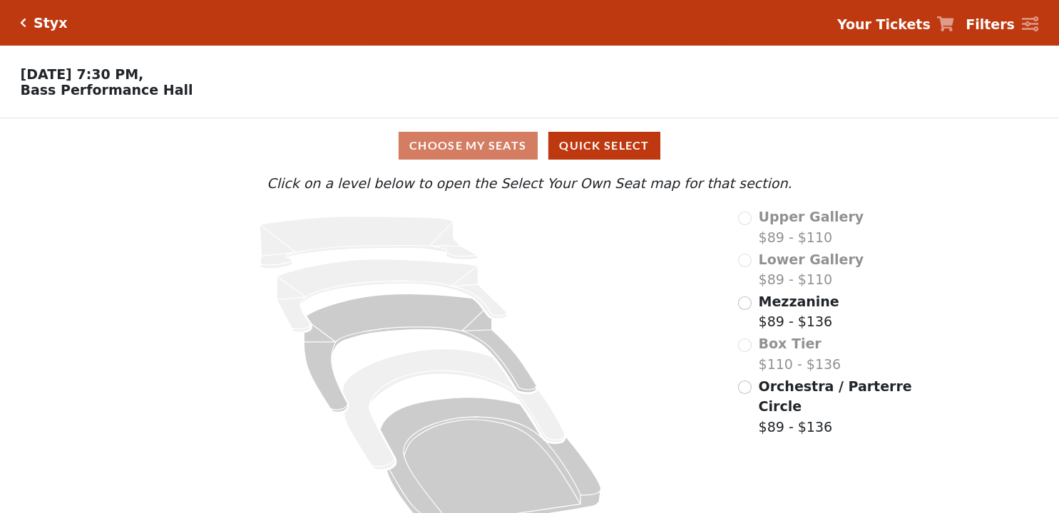
scroll to position [30, 0]
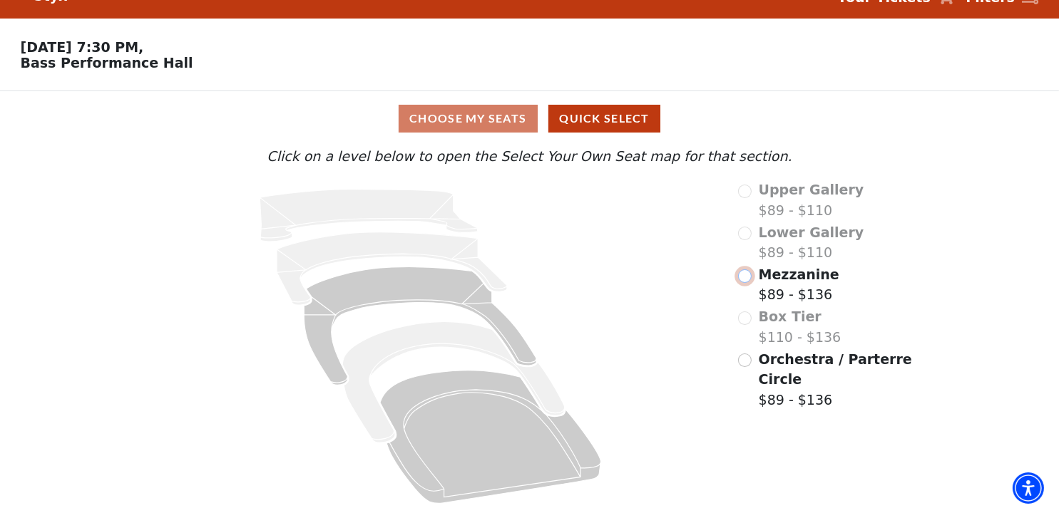
click at [746, 279] on input "Mezzanine$89 - $136\a" at bounding box center [745, 276] width 14 height 14
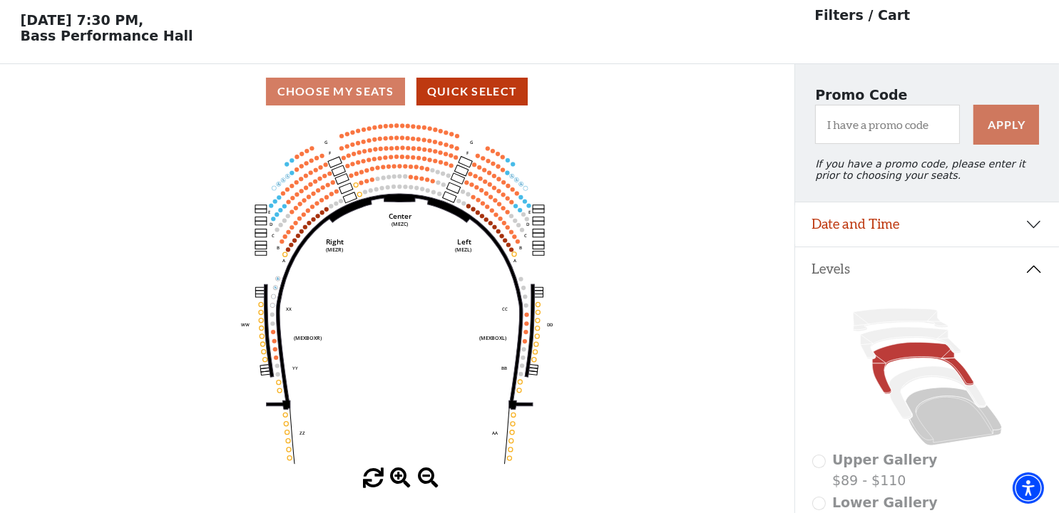
scroll to position [66, 0]
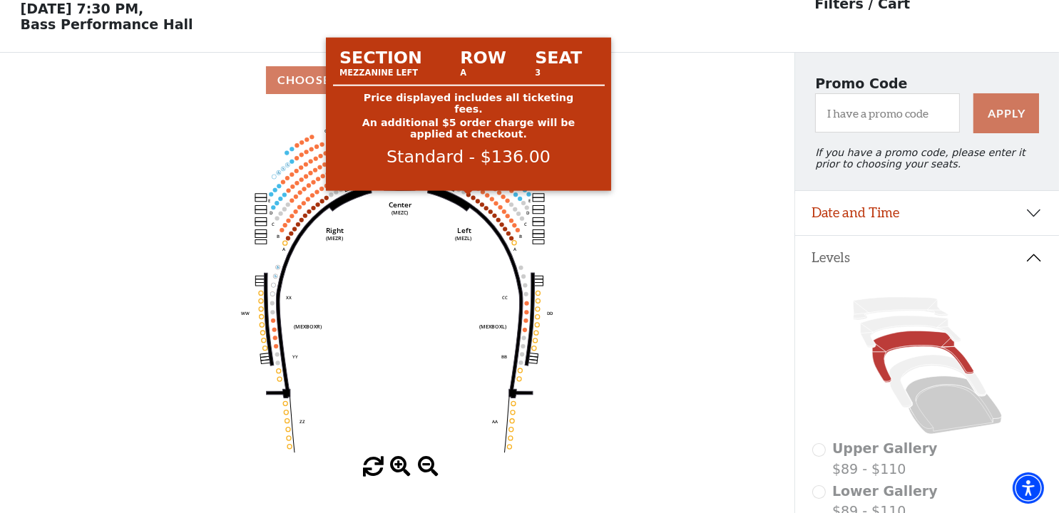
click at [467, 197] on circle at bounding box center [468, 194] width 4 height 4
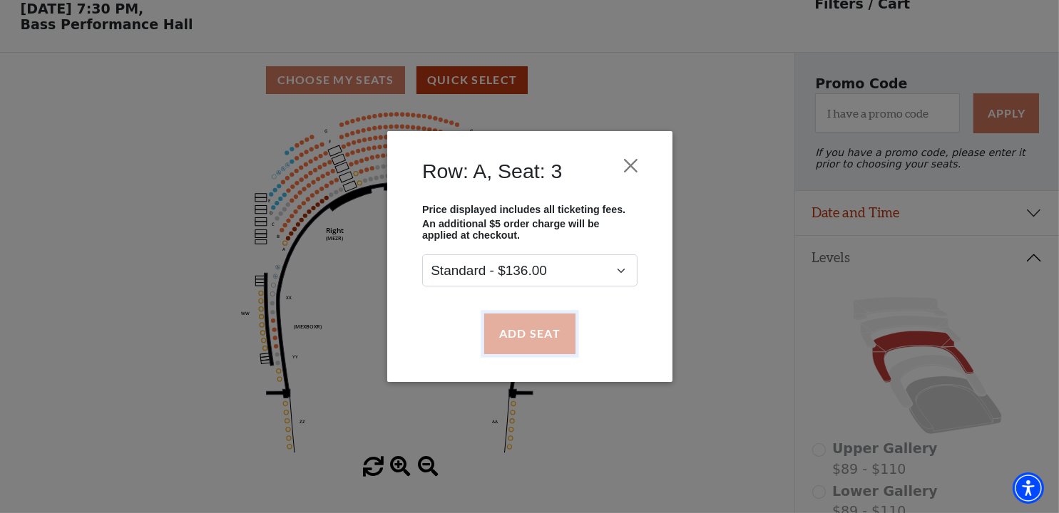
click at [532, 331] on button "Add Seat" at bounding box center [528, 334] width 91 height 40
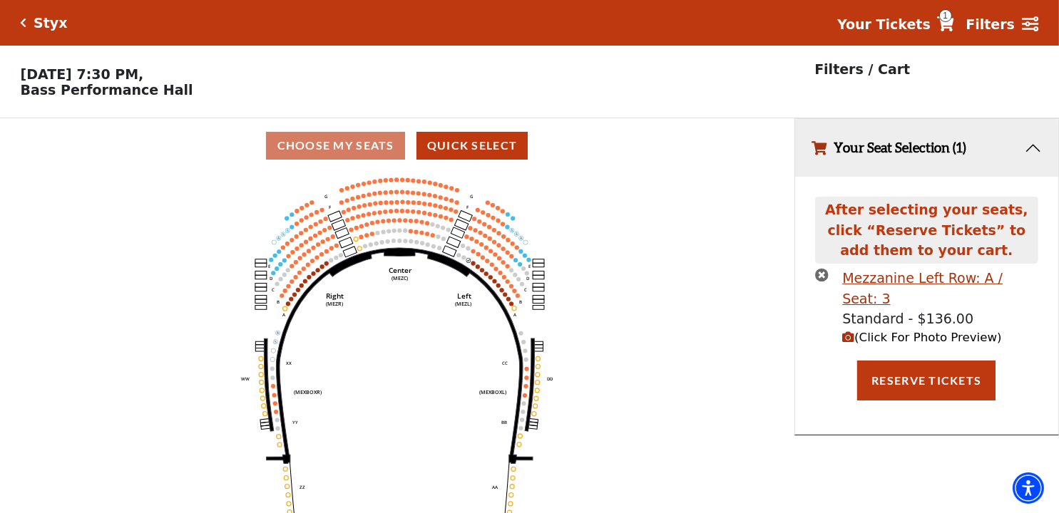
scroll to position [0, 0]
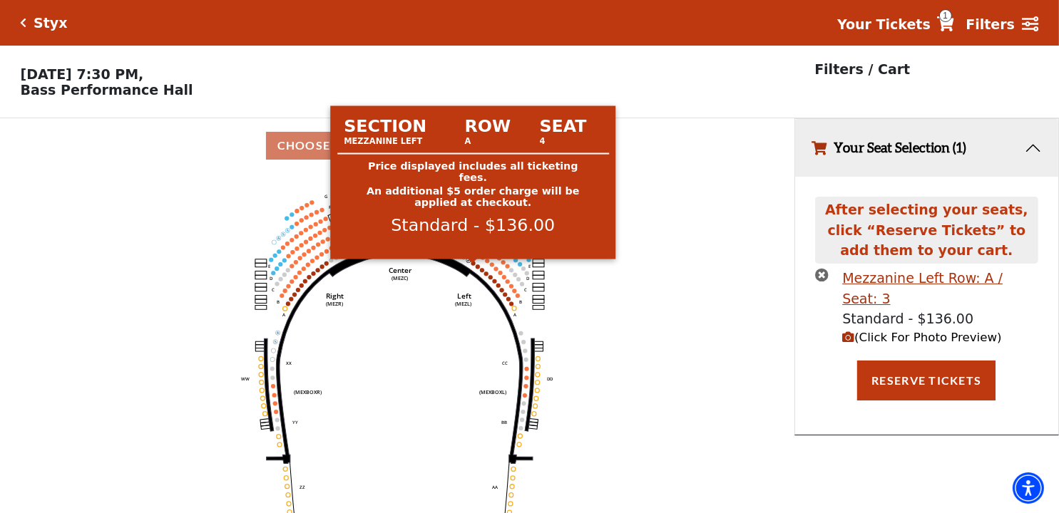
click at [472, 265] on circle at bounding box center [473, 263] width 4 height 4
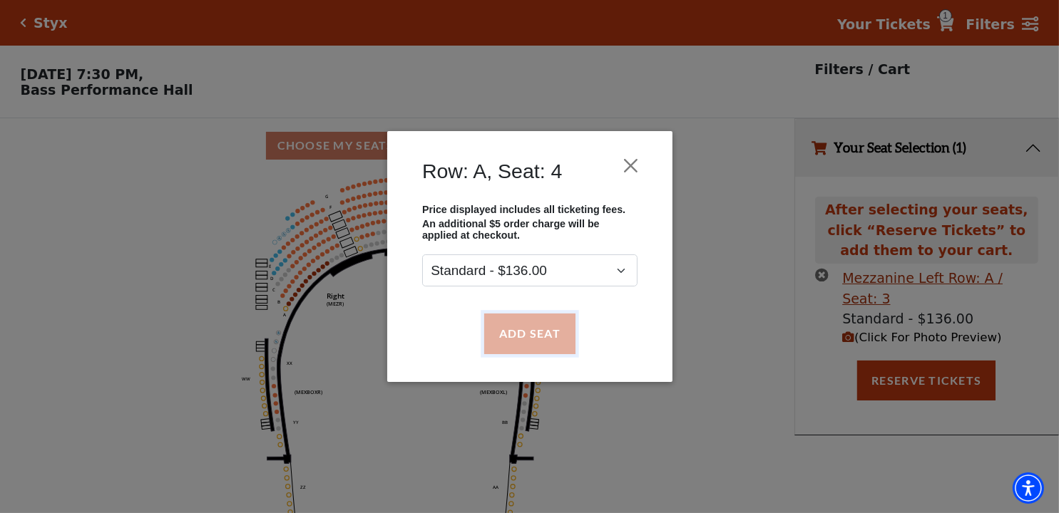
click at [509, 331] on button "Add Seat" at bounding box center [528, 334] width 91 height 40
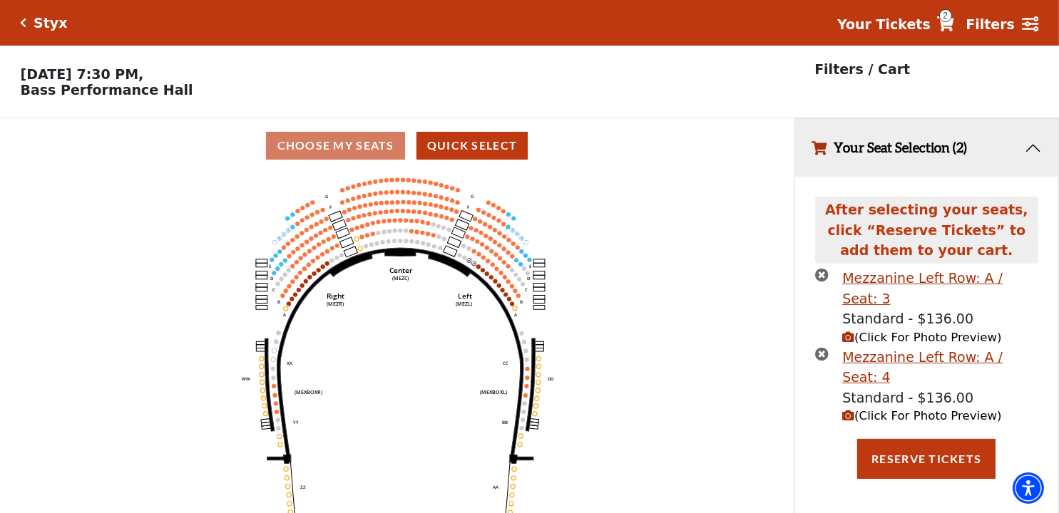
scroll to position [33, 0]
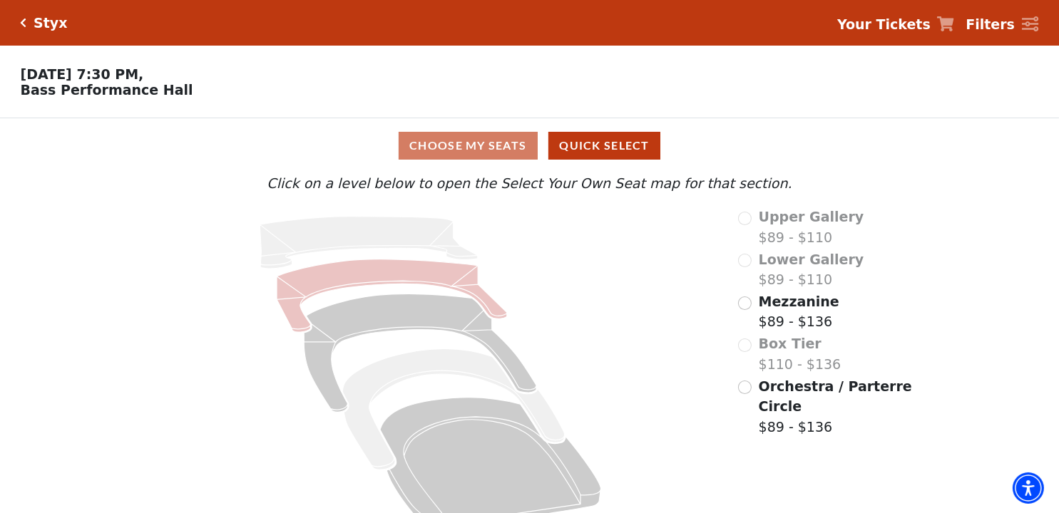
scroll to position [30, 0]
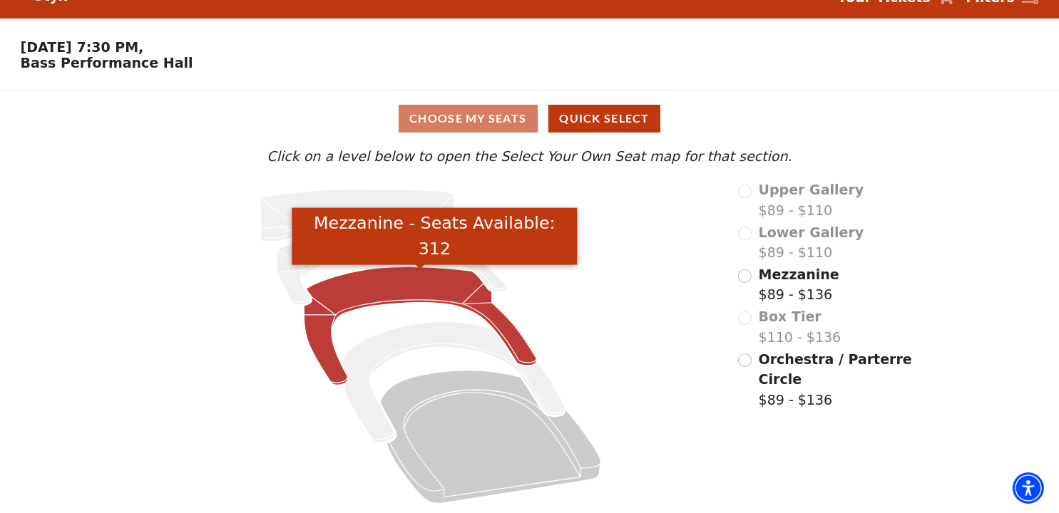
click at [381, 289] on icon "Mezzanine - Seats Available: 312" at bounding box center [420, 326] width 232 height 118
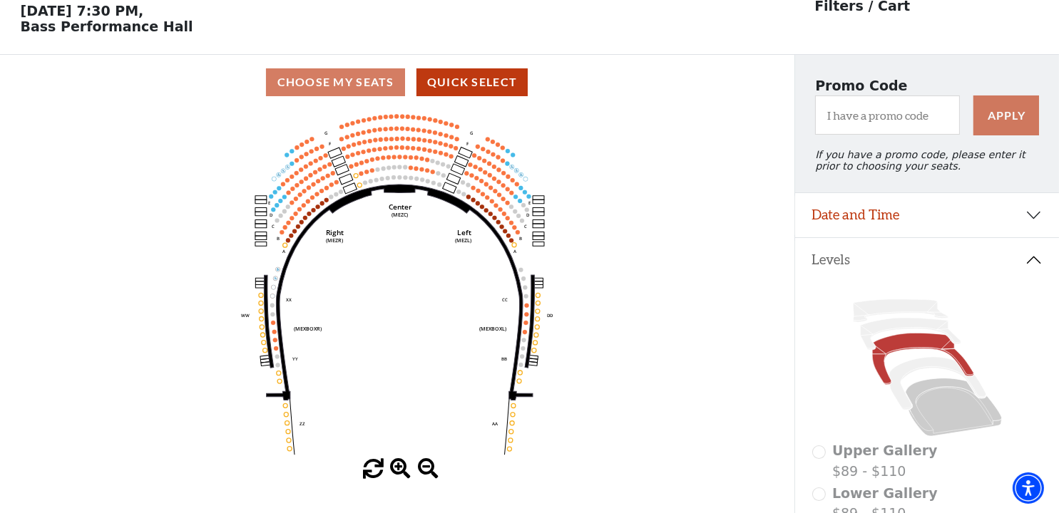
scroll to position [66, 0]
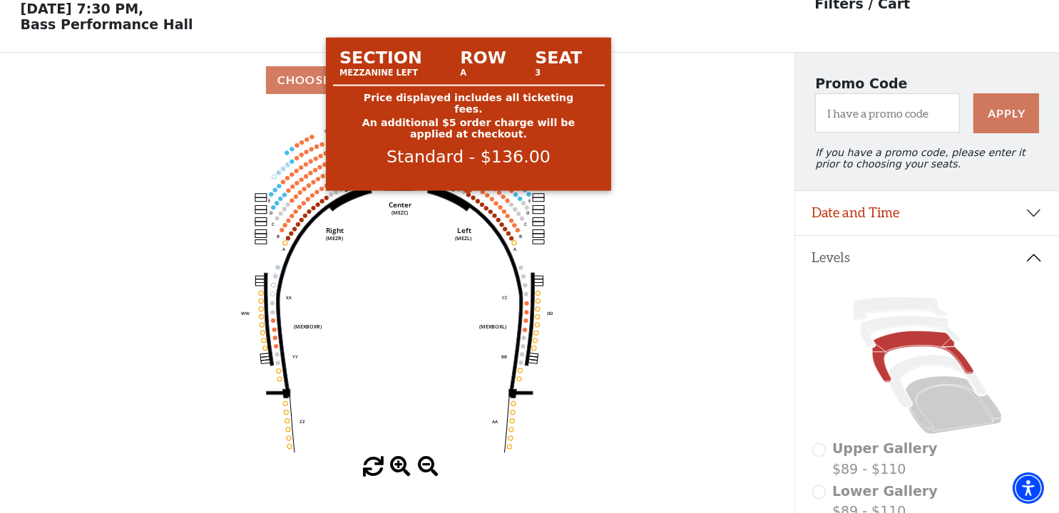
click at [466, 197] on circle at bounding box center [468, 194] width 4 height 4
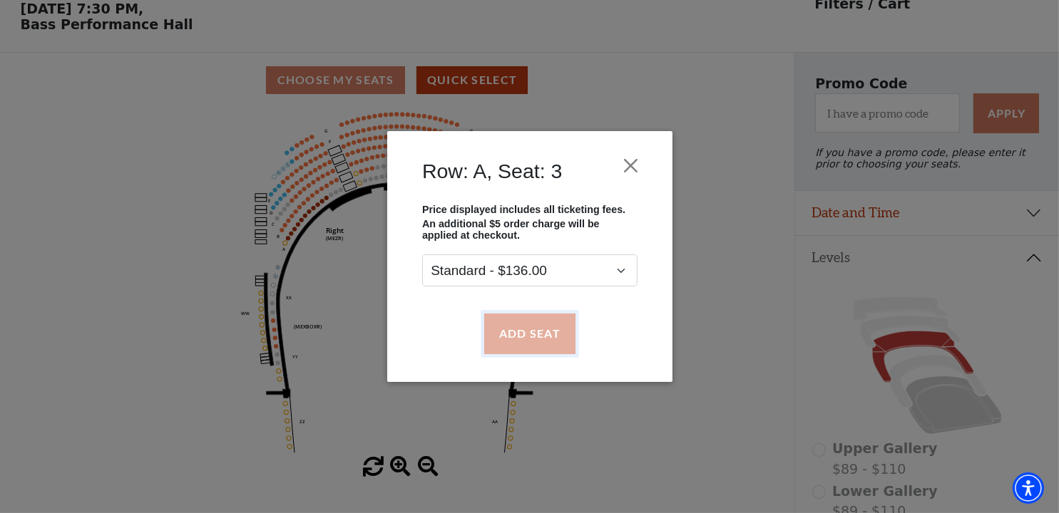
click at [517, 337] on button "Add Seat" at bounding box center [528, 334] width 91 height 40
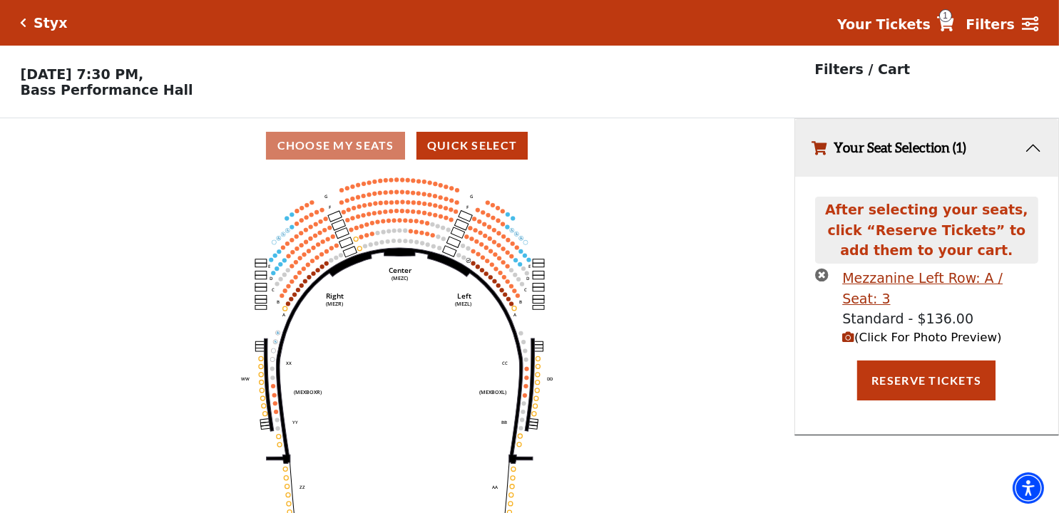
scroll to position [0, 0]
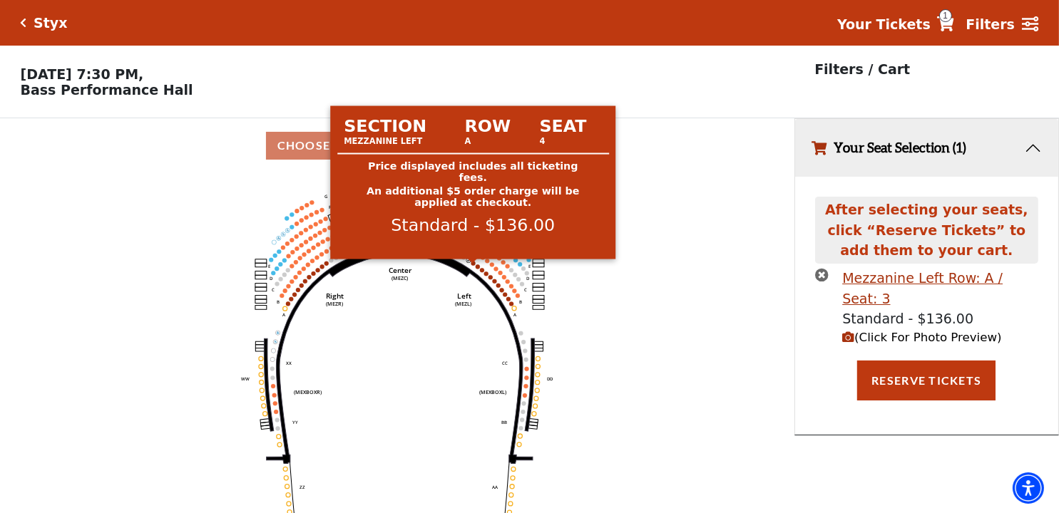
click at [473, 265] on circle at bounding box center [473, 263] width 4 height 4
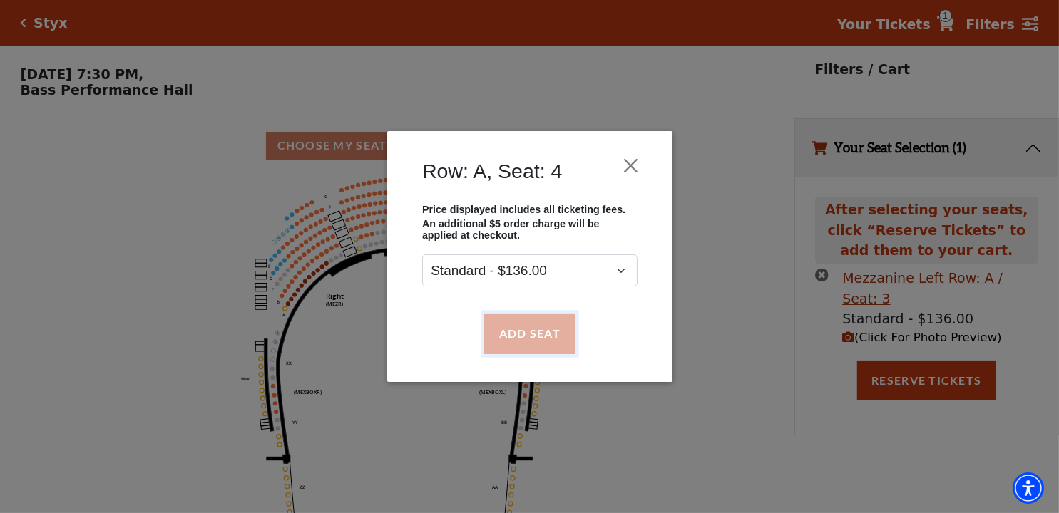
click at [513, 330] on button "Add Seat" at bounding box center [528, 334] width 91 height 40
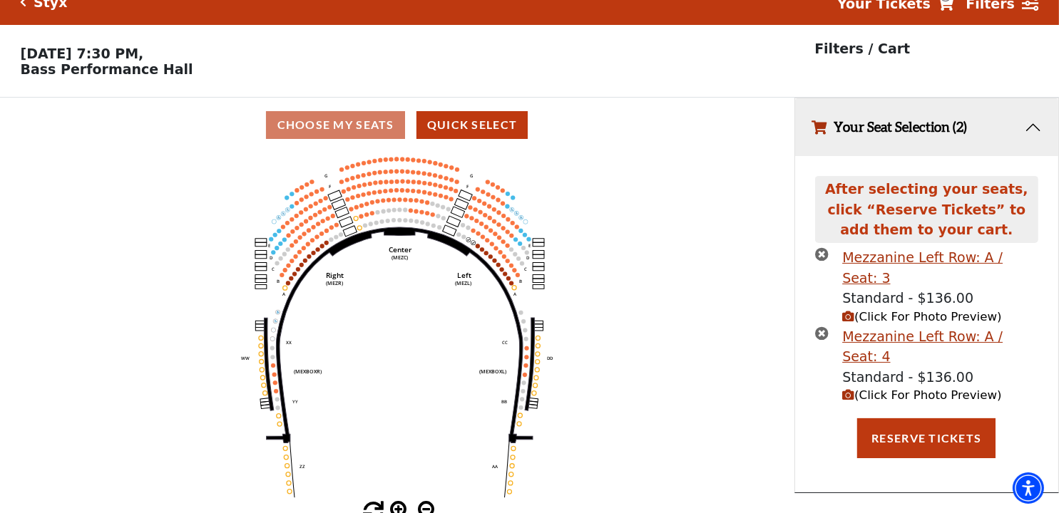
scroll to position [33, 0]
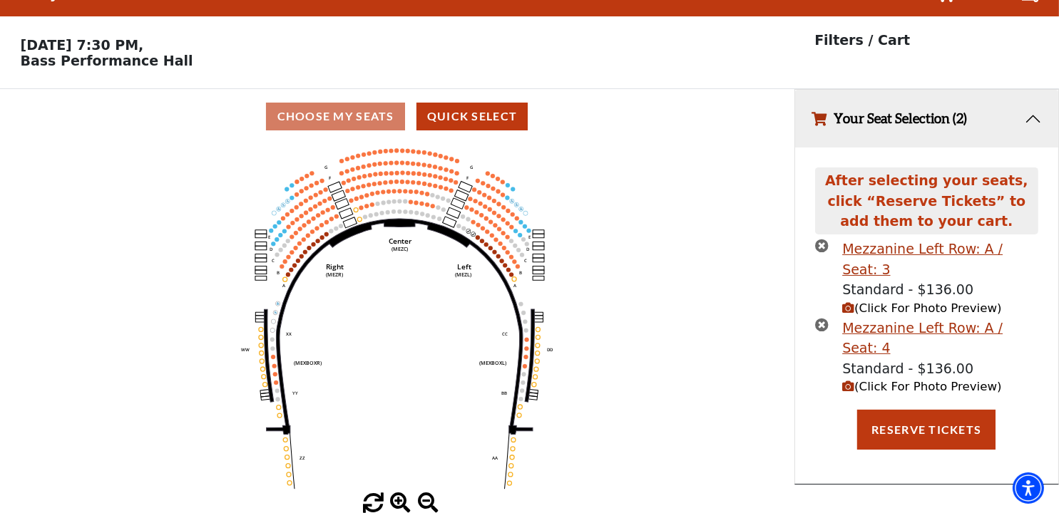
click at [468, 229] on icon "Center (MEZC) Right (MEZR) Left (MEZL) (MEXBOXR) (MEXBOXL) XX WW CC DD YY BB ZZ…" at bounding box center [397, 318] width 714 height 349
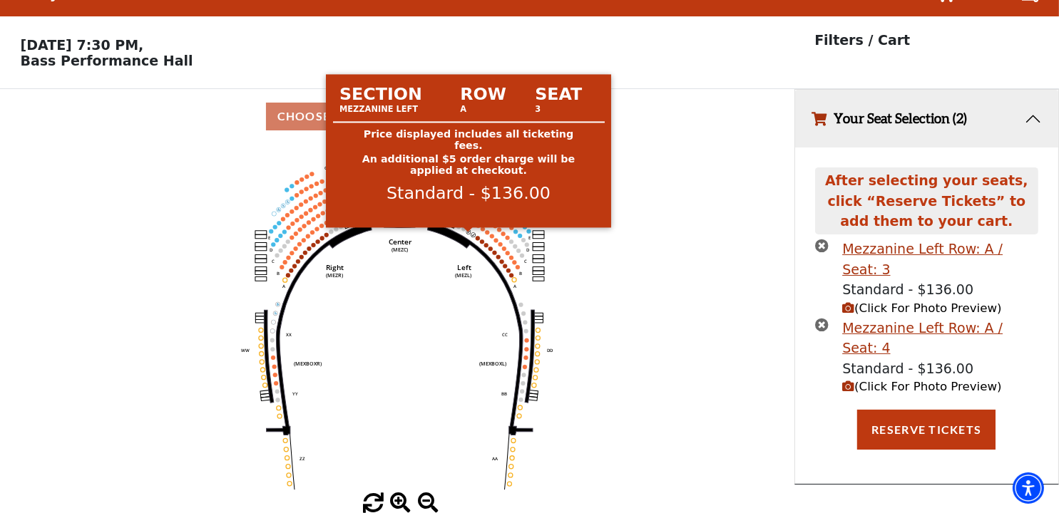
click at [470, 233] on use "Seat Selected" at bounding box center [472, 234] width 5 height 5
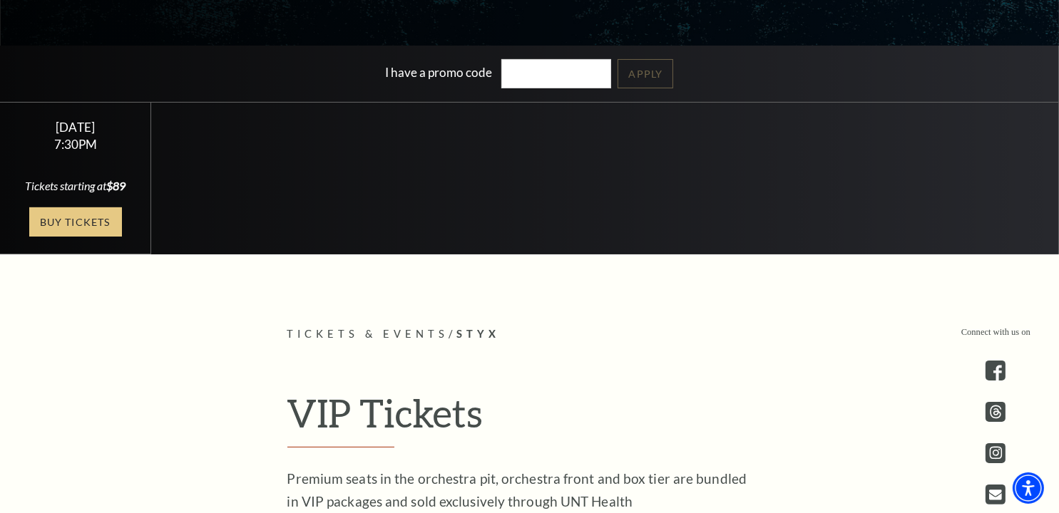
click at [80, 236] on link "Buy Tickets" at bounding box center [75, 221] width 93 height 29
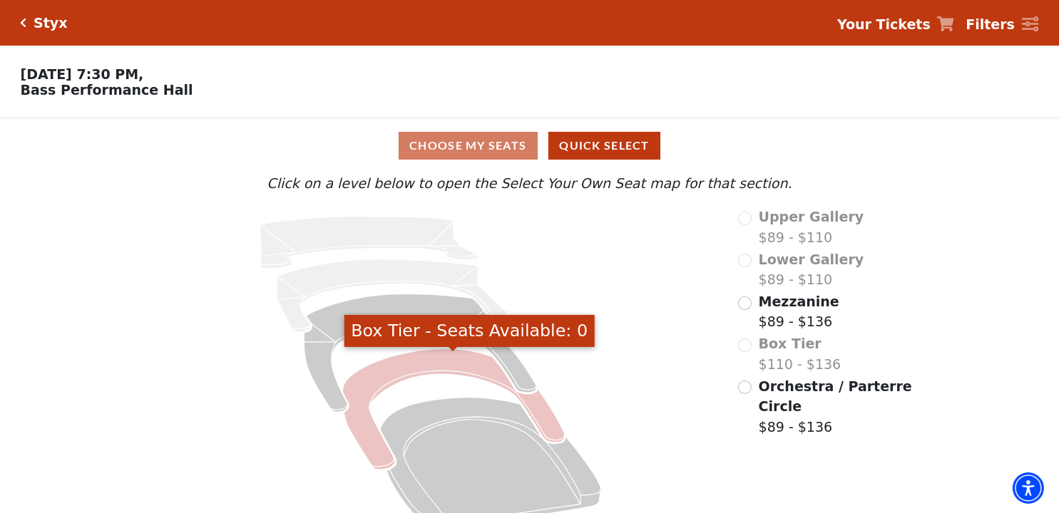
click at [463, 371] on icon "Box Tier - Seats Available: 0" at bounding box center [453, 409] width 222 height 121
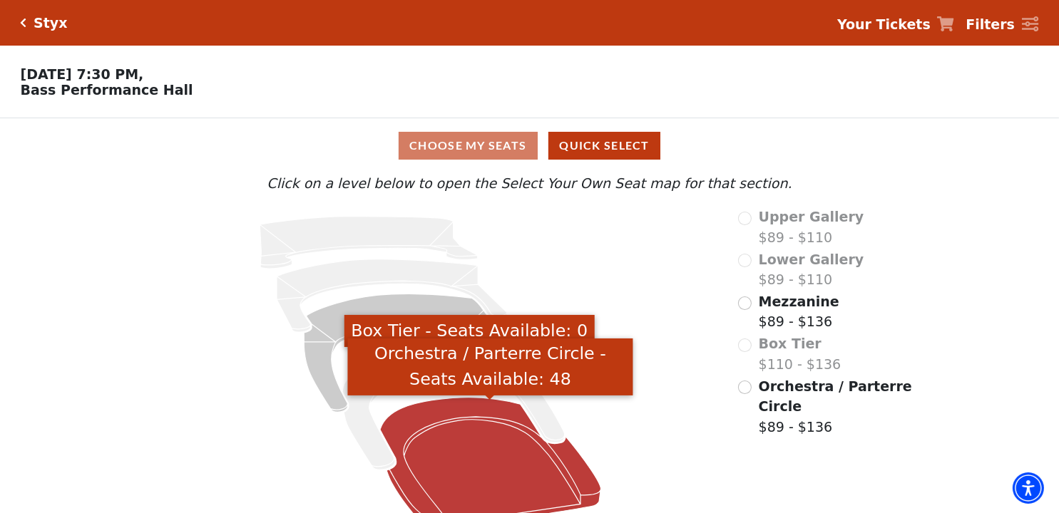
click at [465, 424] on icon "Orchestra / Parterre Circle - Seats Available: 48" at bounding box center [490, 464] width 221 height 133
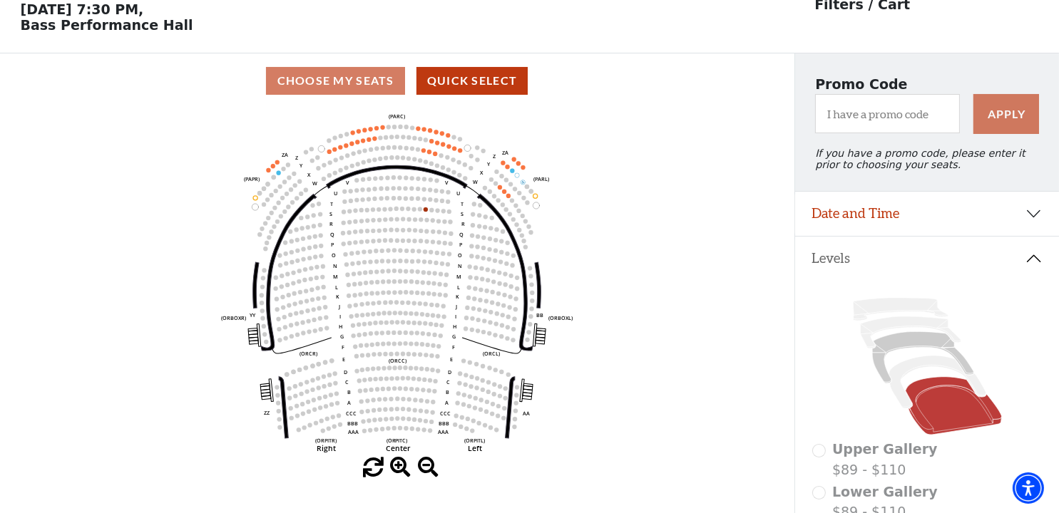
scroll to position [66, 0]
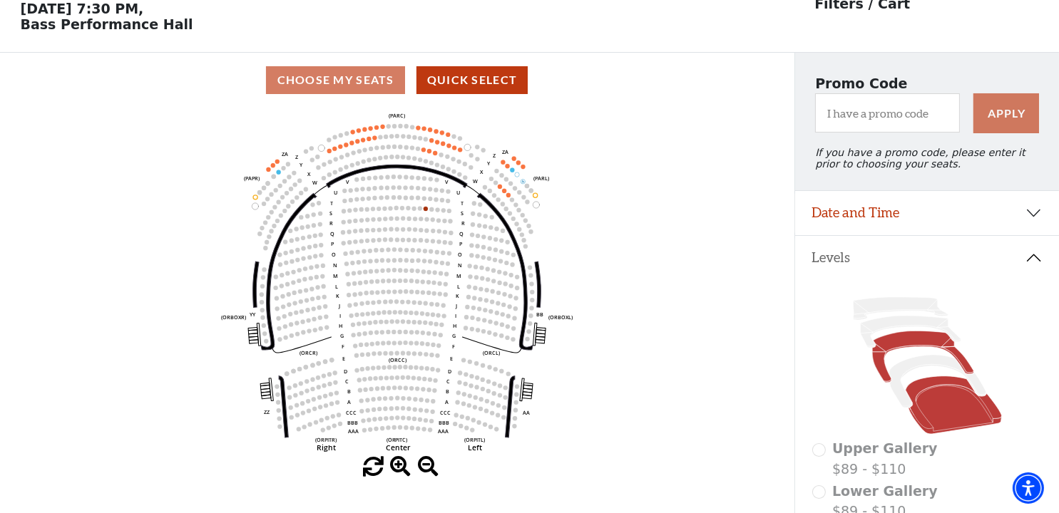
click at [936, 347] on icon at bounding box center [922, 356] width 101 height 51
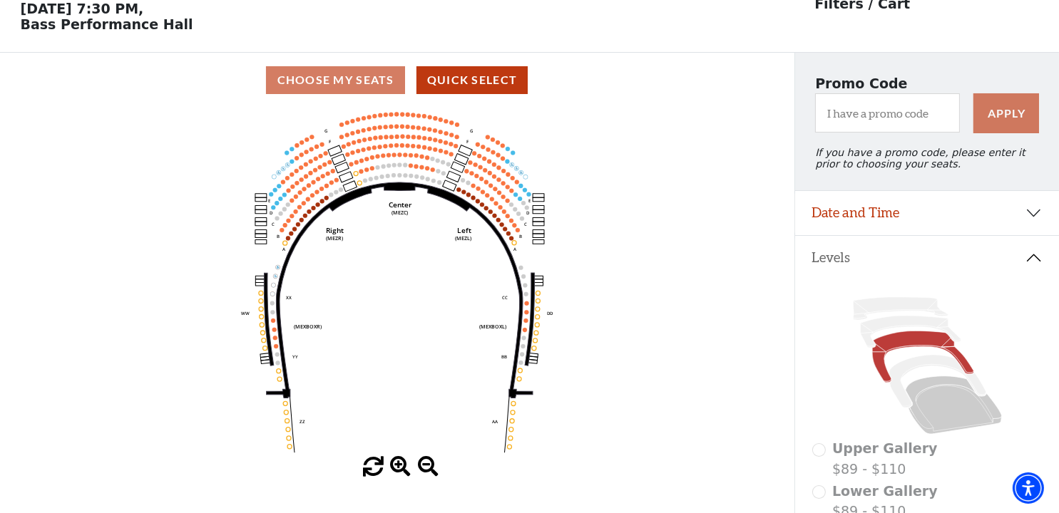
click at [456, 190] on icon "Center (MEZC) Right (MEZR) Left (MEZL) (MEXBOXR) (MEXBOXL) XX WW CC DD YY BB ZZ…" at bounding box center [397, 282] width 714 height 349
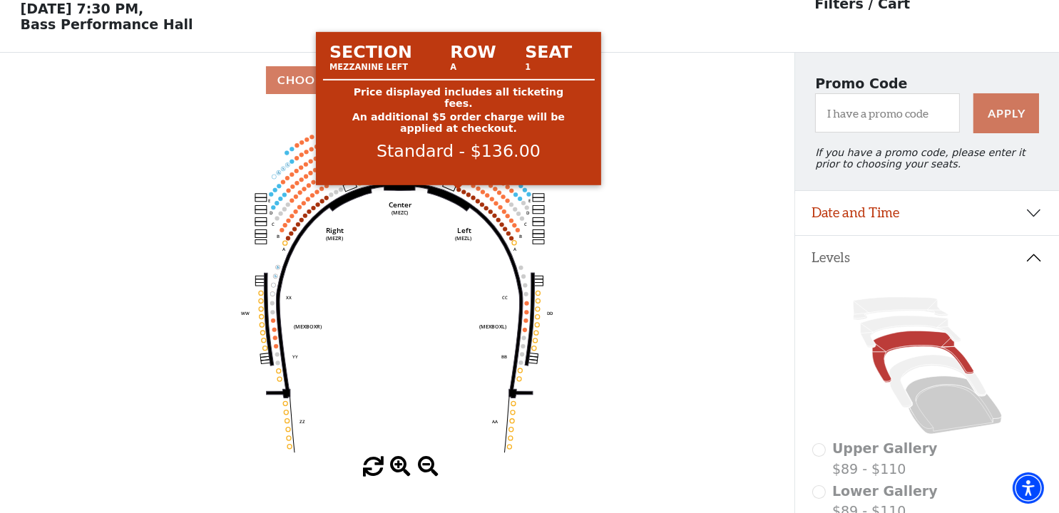
click at [457, 192] on circle at bounding box center [458, 189] width 4 height 4
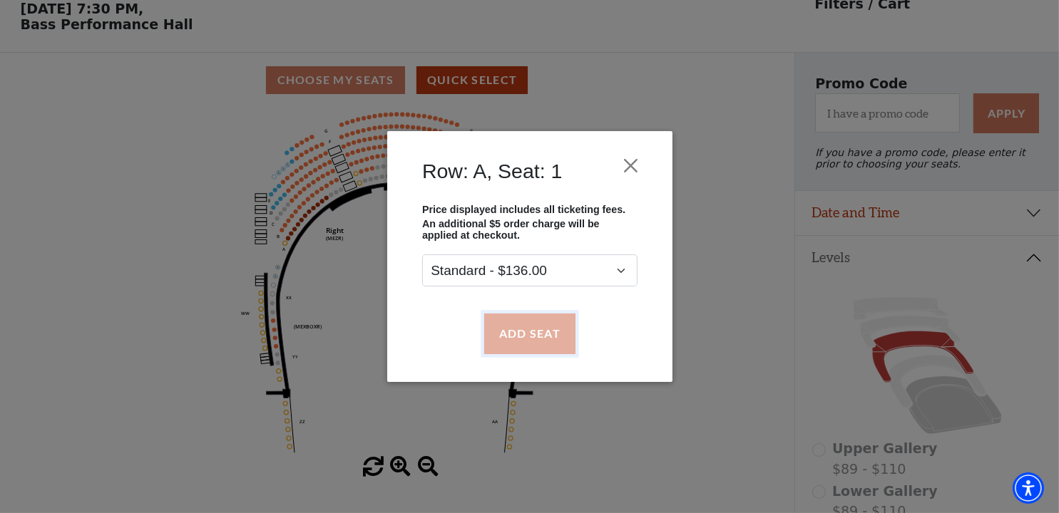
click at [513, 333] on button "Add Seat" at bounding box center [528, 334] width 91 height 40
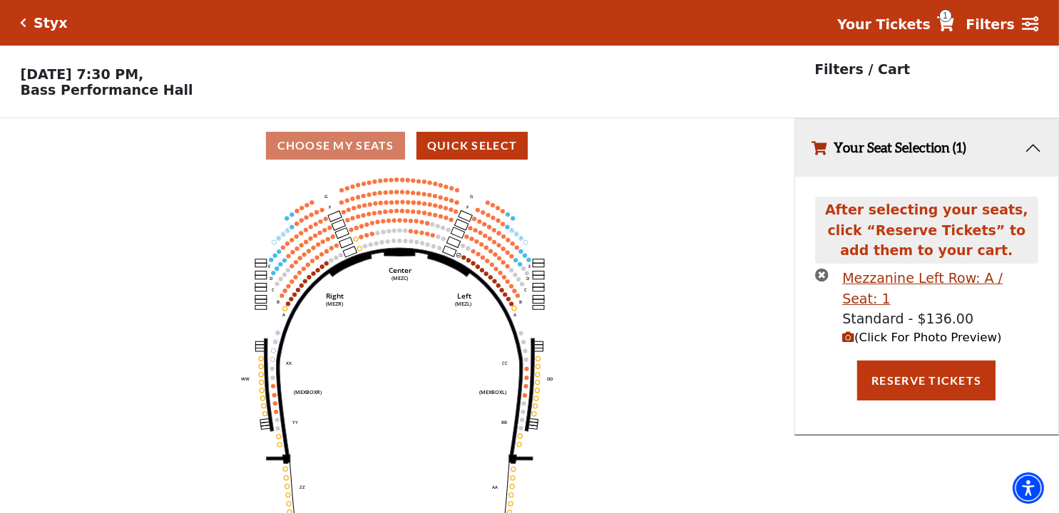
scroll to position [0, 0]
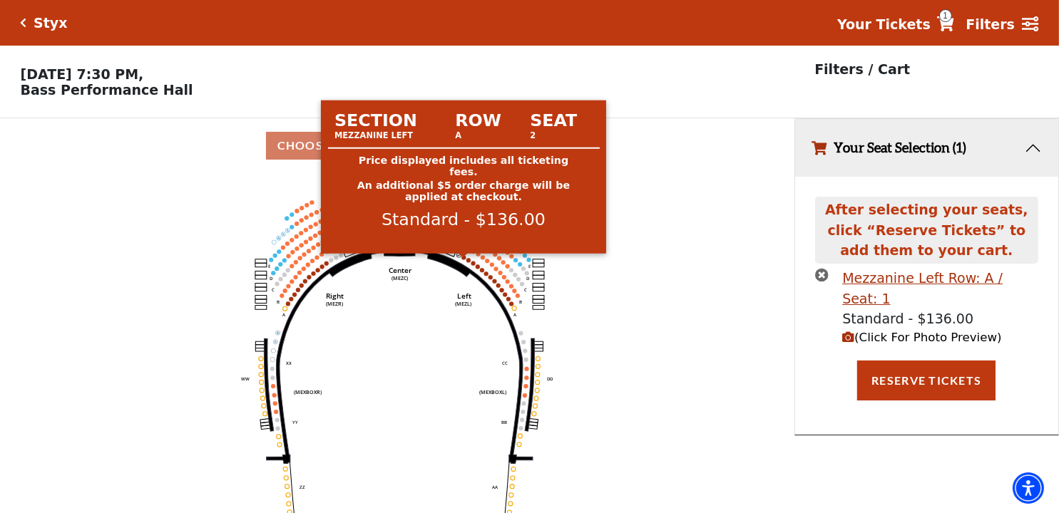
click at [463, 259] on circle at bounding box center [463, 257] width 4 height 4
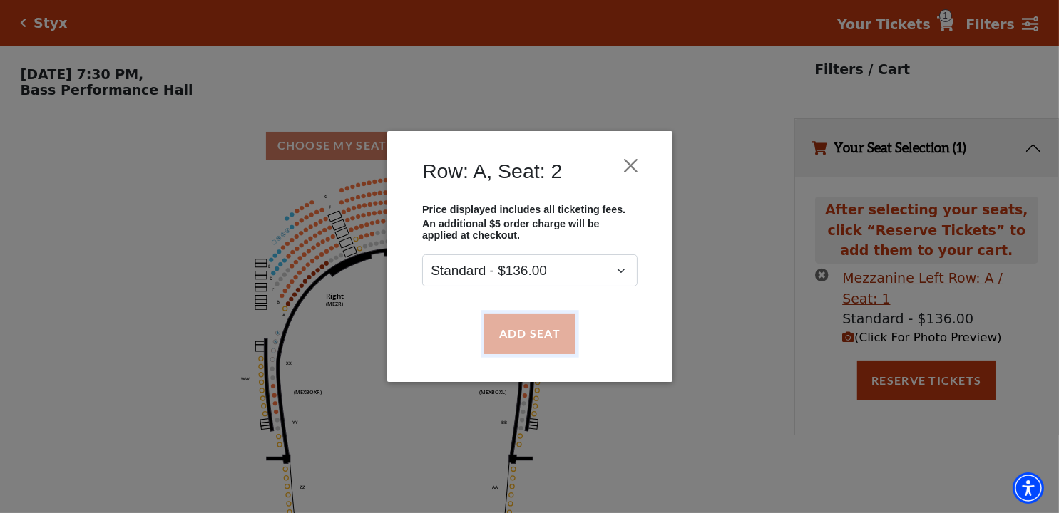
click at [531, 331] on button "Add Seat" at bounding box center [528, 334] width 91 height 40
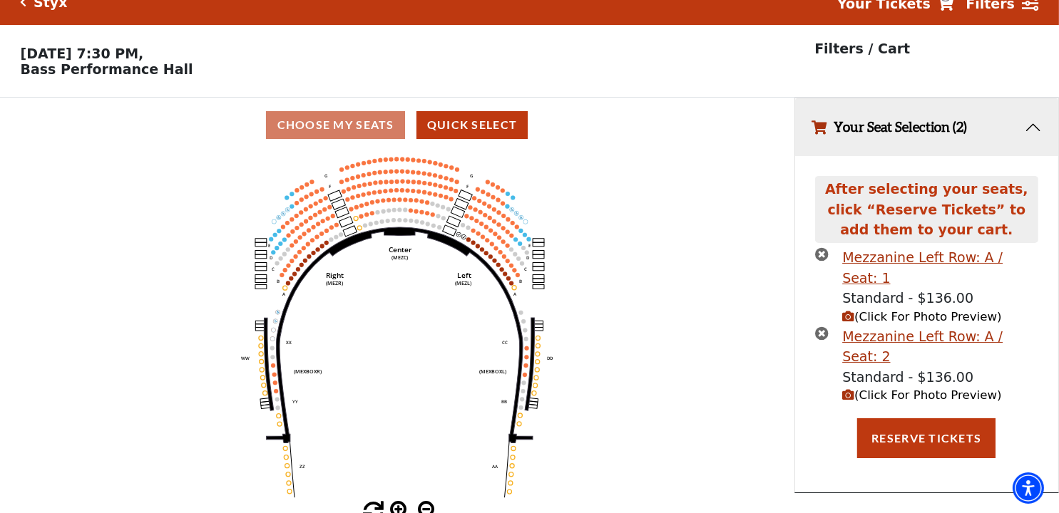
scroll to position [33, 0]
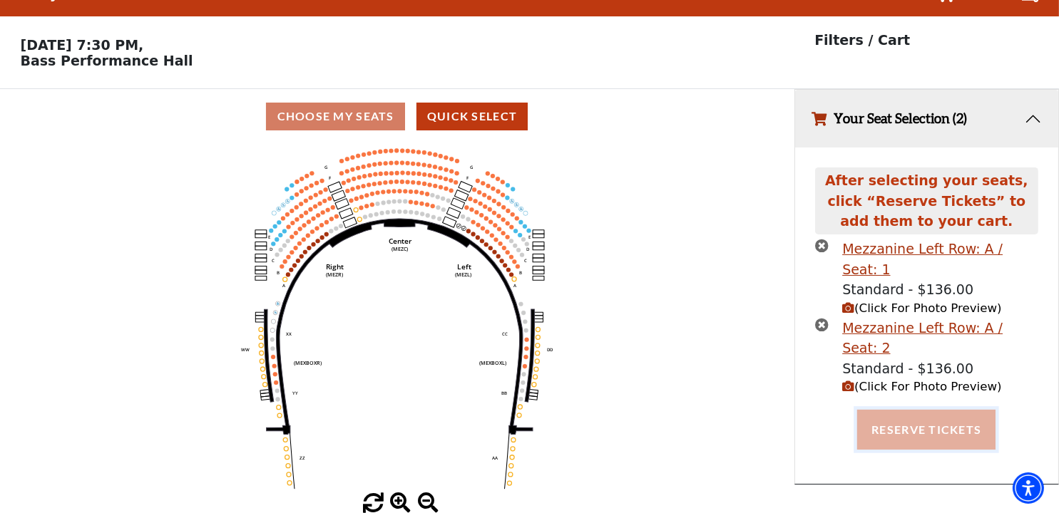
click at [927, 410] on button "Reserve Tickets" at bounding box center [926, 430] width 138 height 40
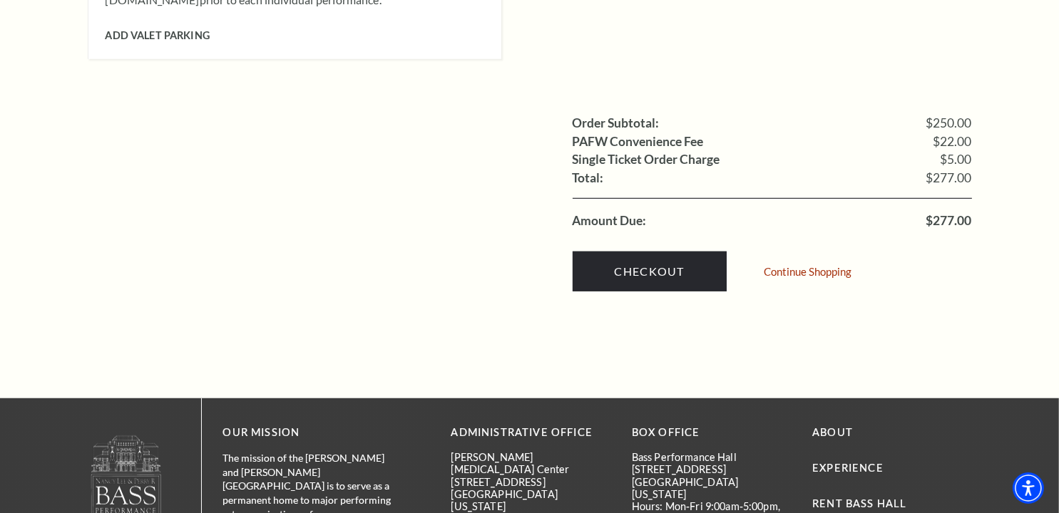
scroll to position [1426, 0]
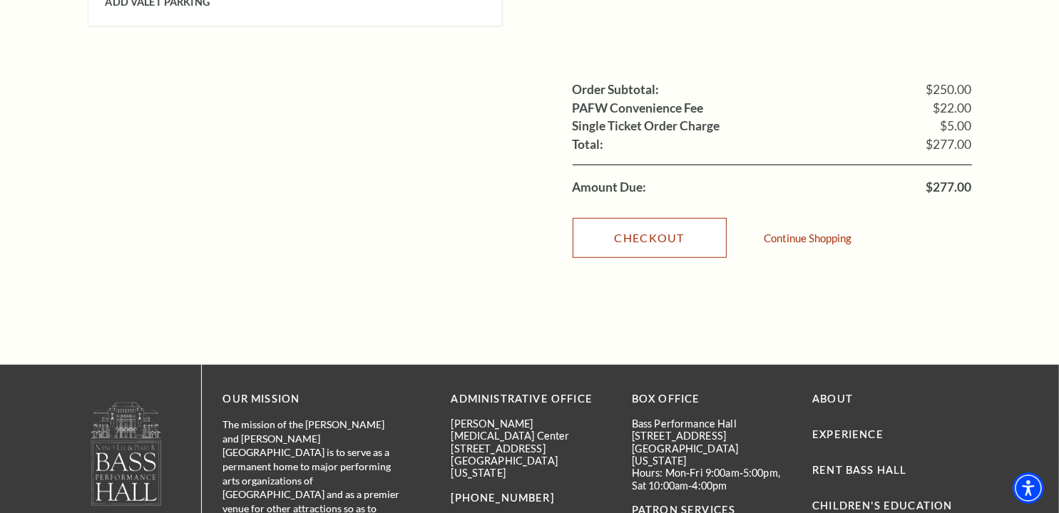
click at [654, 220] on link "Checkout" at bounding box center [649, 238] width 154 height 40
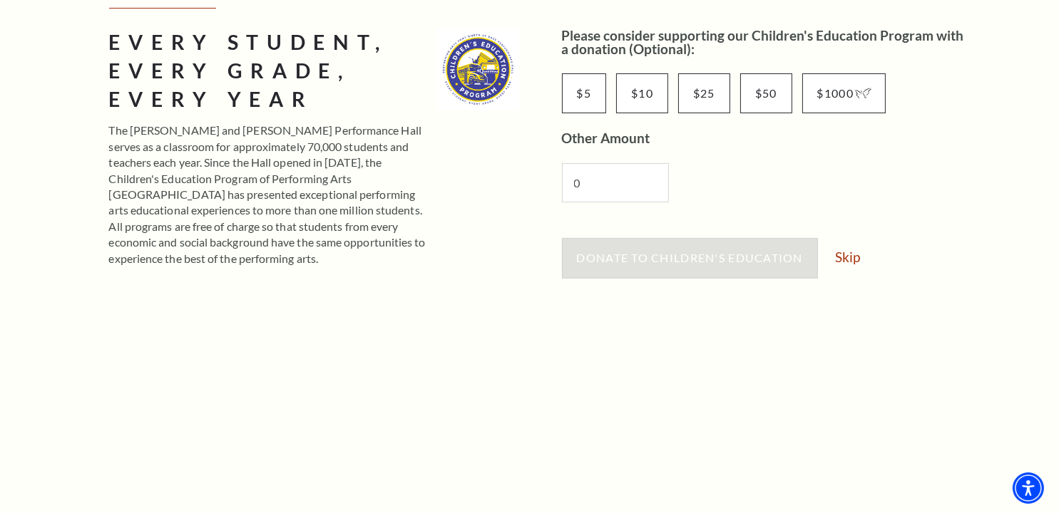
scroll to position [143, 0]
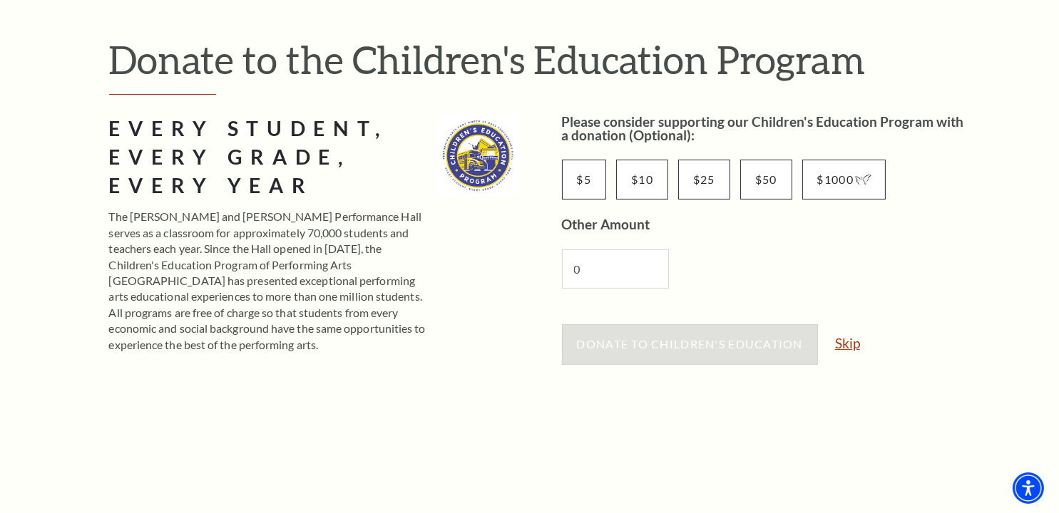
click at [847, 345] on link "Skip" at bounding box center [847, 343] width 25 height 14
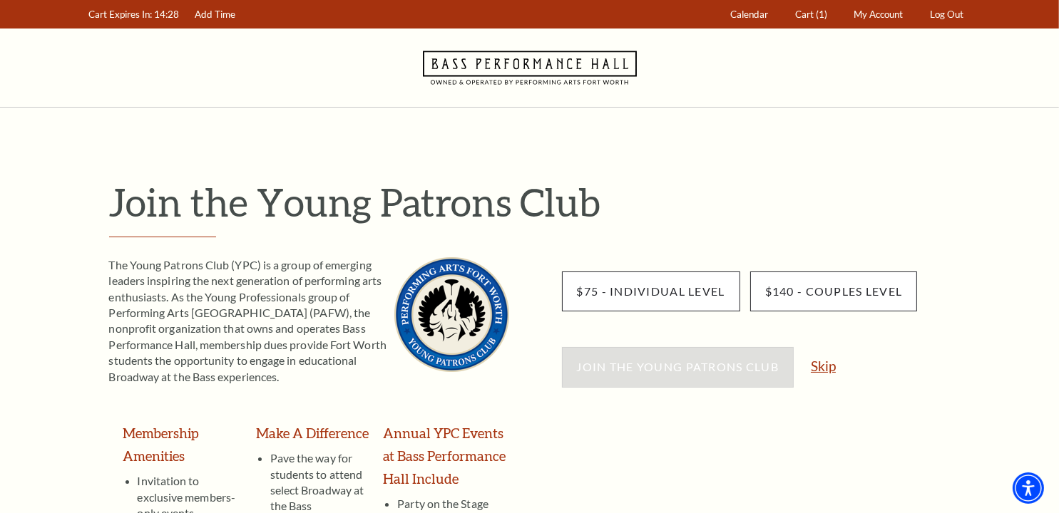
click at [817, 366] on link "Skip" at bounding box center [823, 366] width 25 height 14
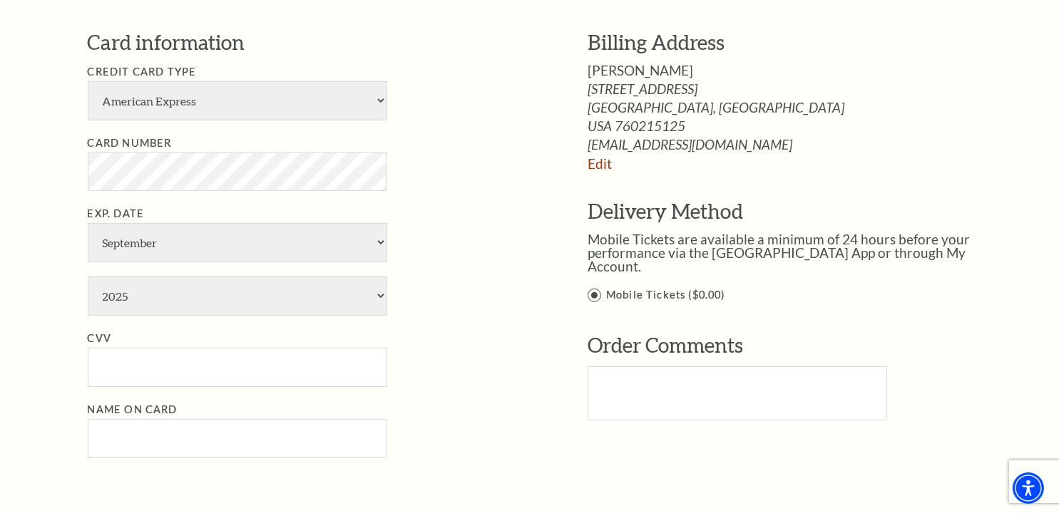
scroll to position [784, 0]
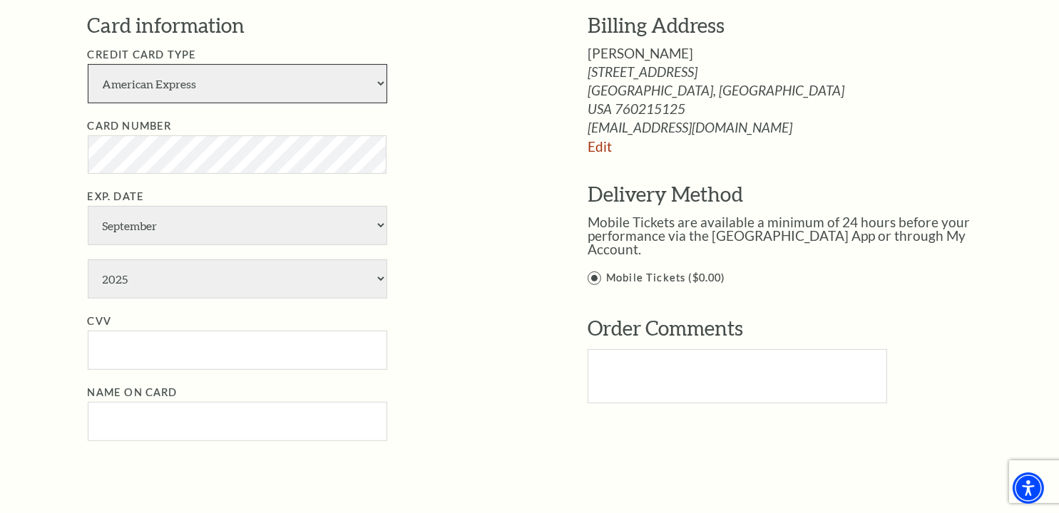
click at [369, 81] on select "American Express Visa Master Card Discover" at bounding box center [237, 83] width 299 height 39
select select "25"
click at [88, 64] on select "American Express Visa Master Card Discover" at bounding box center [237, 83] width 299 height 39
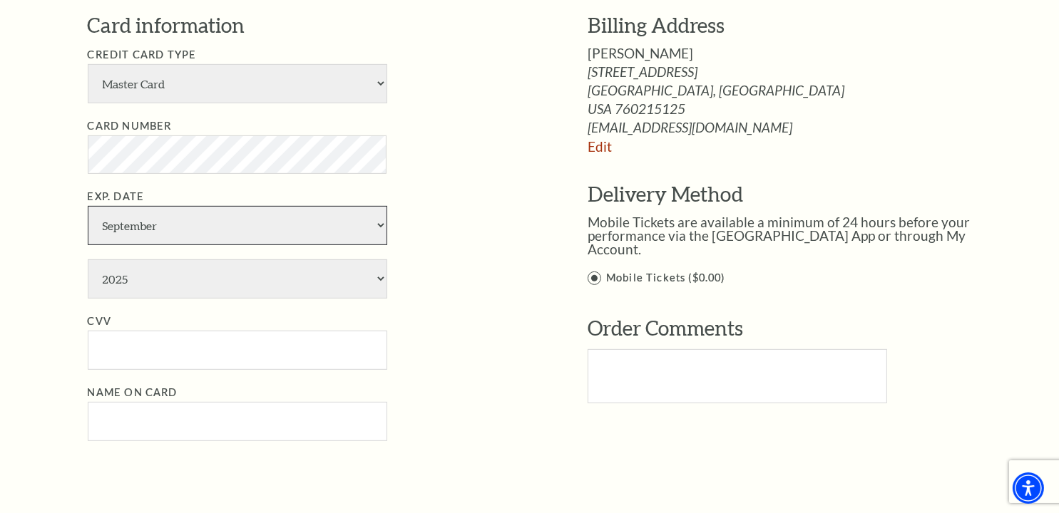
click at [133, 217] on select "January February March April May June July August September October November De…" at bounding box center [237, 225] width 299 height 39
select select "10"
click at [88, 206] on select "January February March April May June July August September October November De…" at bounding box center [237, 225] width 299 height 39
click at [145, 272] on select "2025 2026 2027 2028 2029 2030 2031 2032 2033 2034" at bounding box center [237, 278] width 299 height 39
select select "2027"
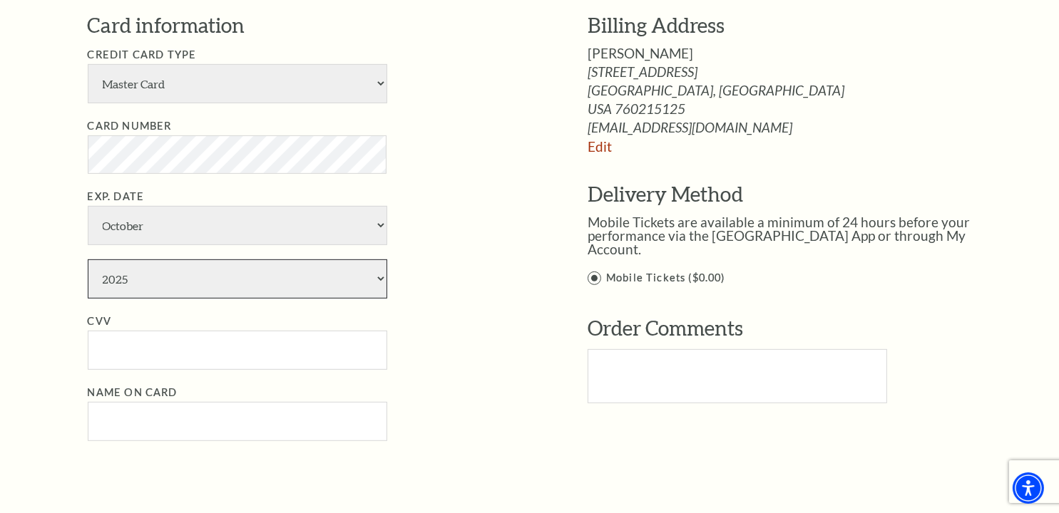
click at [88, 259] on select "2025 2026 2027 2028 2029 2030 2031 2032 2033 2034" at bounding box center [237, 278] width 299 height 39
click at [129, 350] on input "CVV" at bounding box center [237, 350] width 299 height 39
type input "663"
click at [157, 419] on input "Name on Card" at bounding box center [237, 421] width 299 height 39
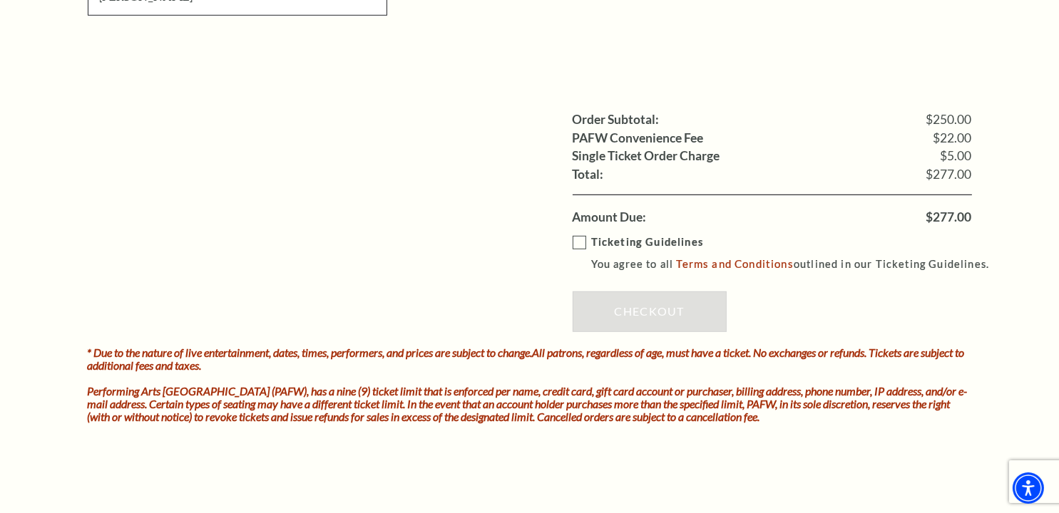
scroll to position [1212, 0]
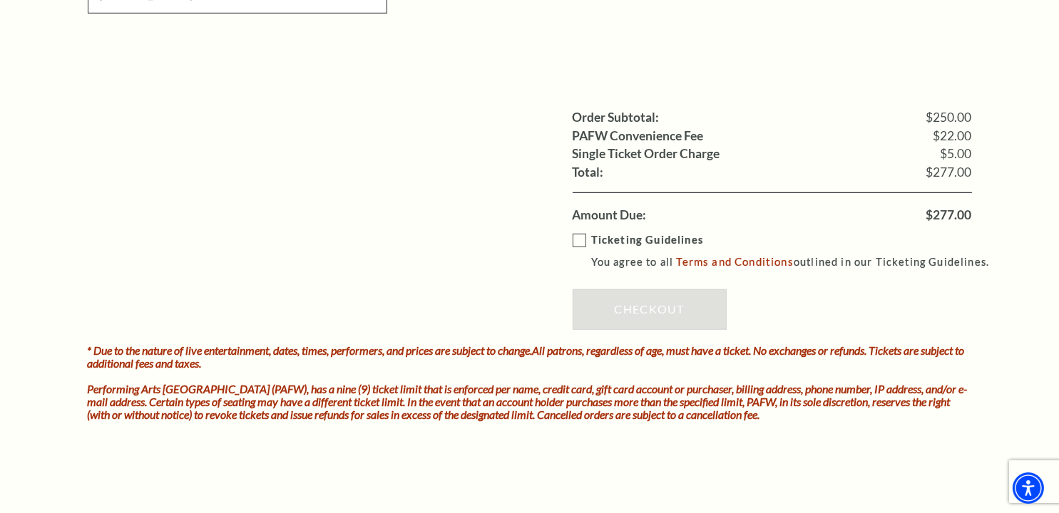
type input "Julianne Cantara"
click at [577, 240] on label "Ticketing Guidelines You agree to all Terms and Conditions outlined in our Tick…" at bounding box center [787, 251] width 430 height 39
click at [0, 0] on input "Ticketing Guidelines You agree to all Terms and Conditions outlined in our Tick…" at bounding box center [0, 0] width 0 height 0
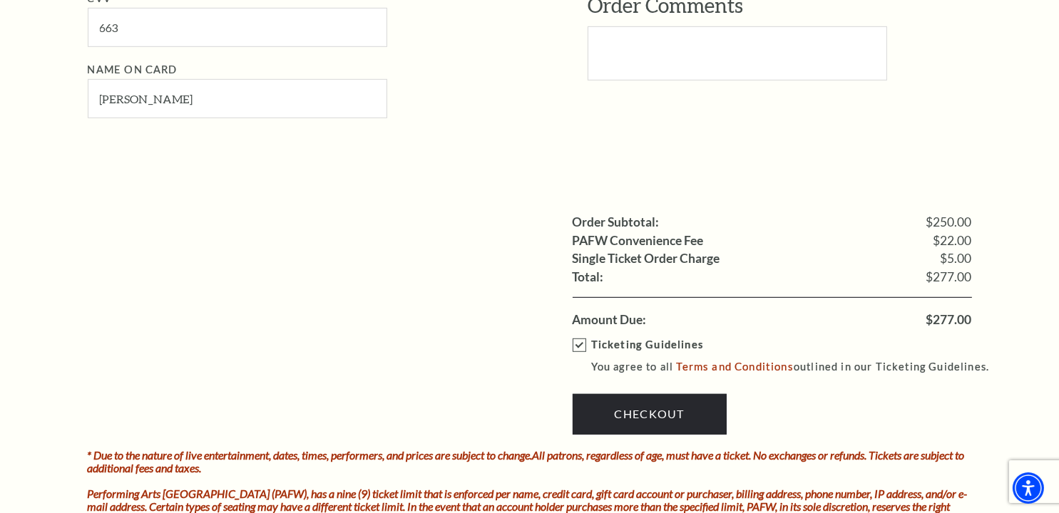
scroll to position [1141, 0]
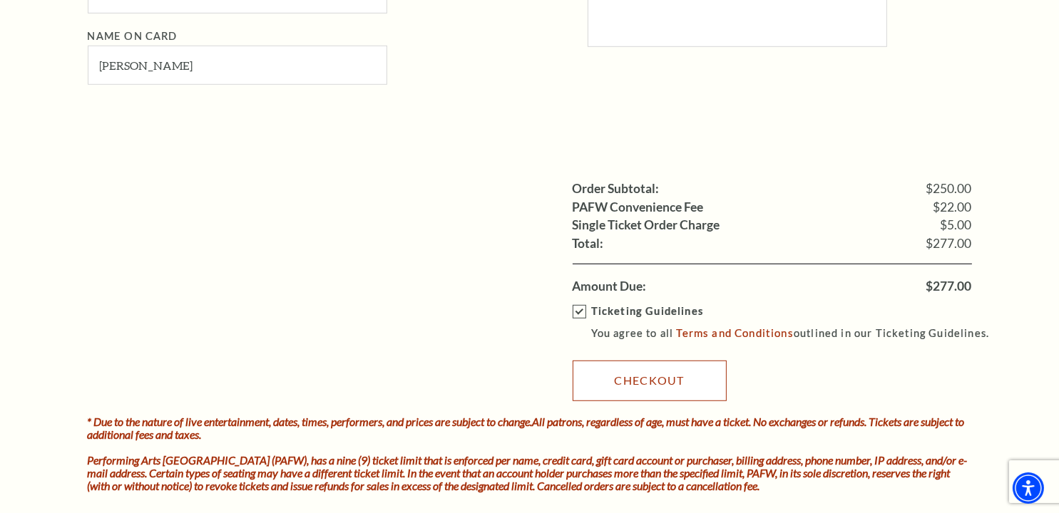
click at [625, 375] on link "Checkout" at bounding box center [649, 381] width 154 height 40
click at [0, 0] on div "One Moment While We Process Your Order" at bounding box center [0, 0] width 0 height 0
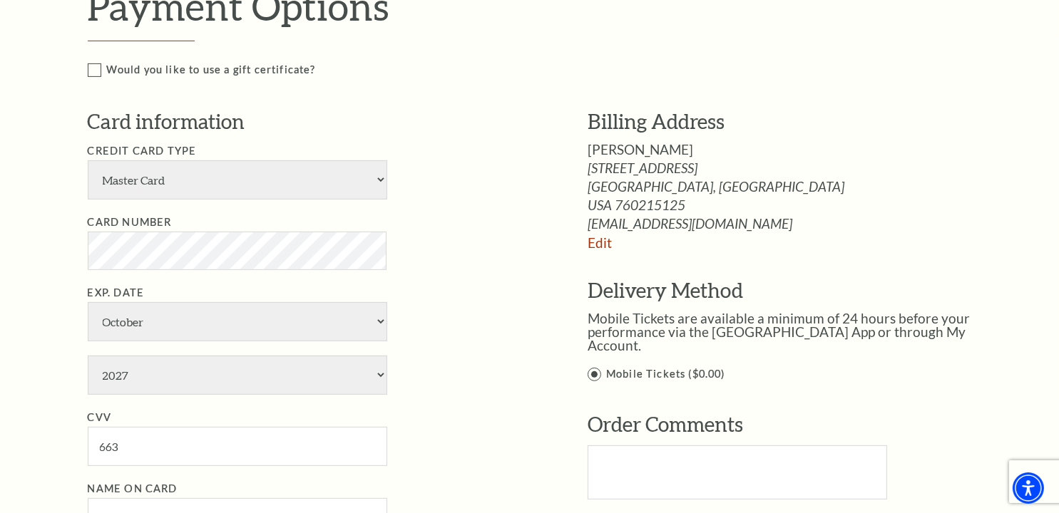
scroll to position [713, 0]
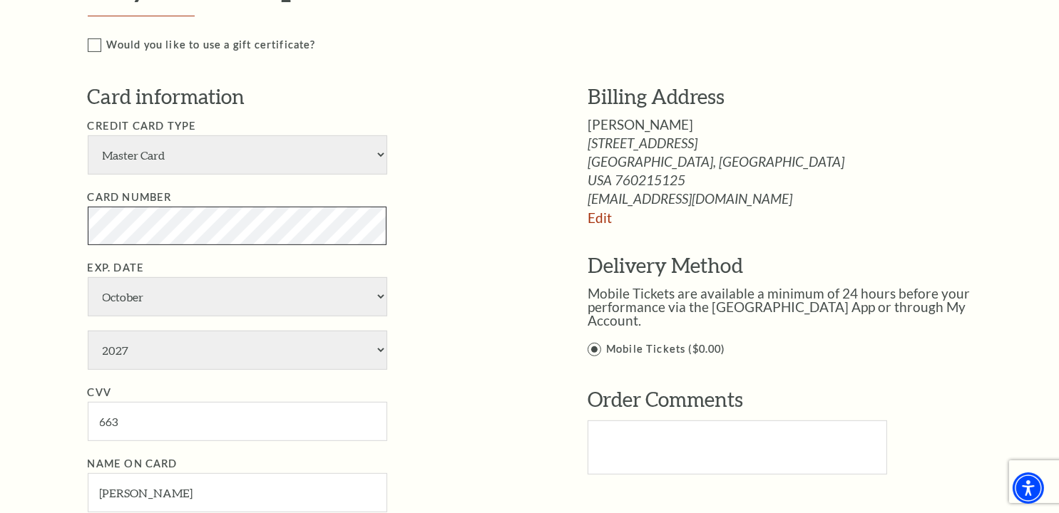
click at [82, 243] on div "Payment Header Checkout / Payment Complete Purchase Single Ticket Show Details …" at bounding box center [529, 266] width 912 height 1742
click at [519, 302] on li "Exp. Date January February March April May June July August September October N…" at bounding box center [316, 314] width 457 height 110
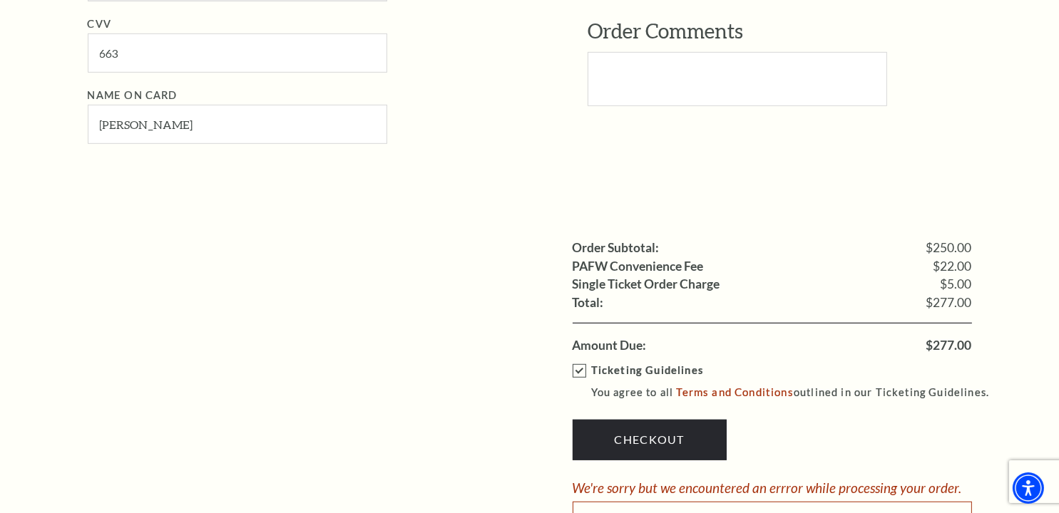
scroll to position [1212, 0]
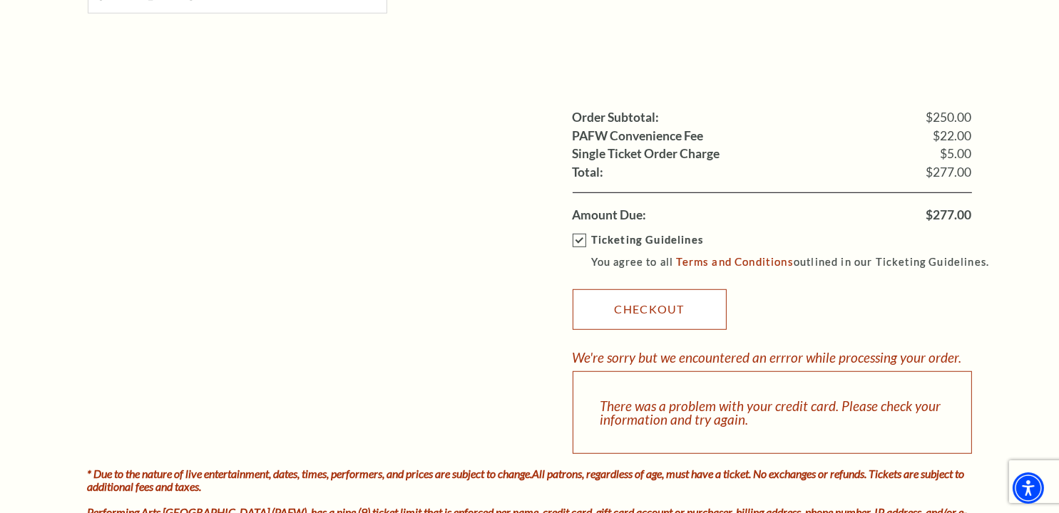
click at [637, 317] on link "Checkout" at bounding box center [649, 309] width 154 height 40
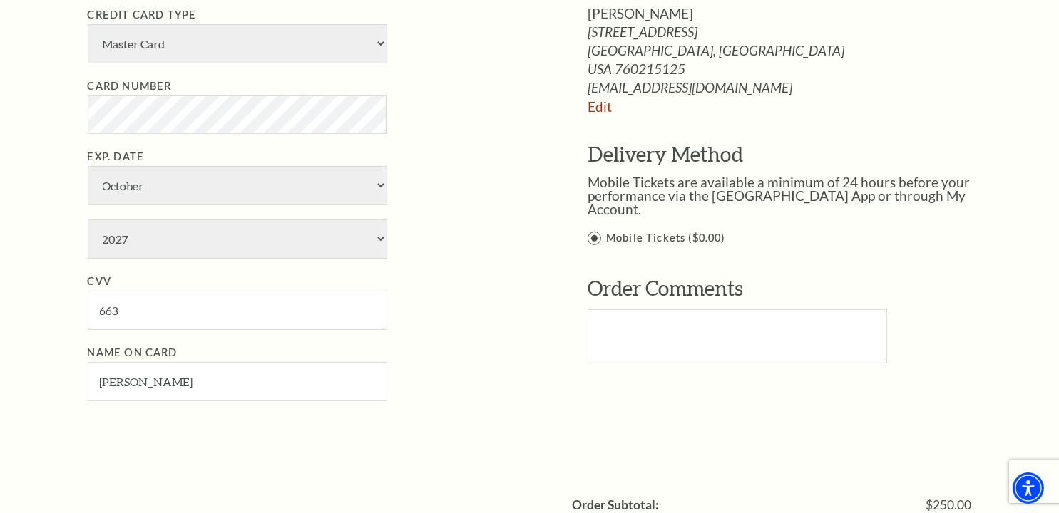
scroll to position [642, 0]
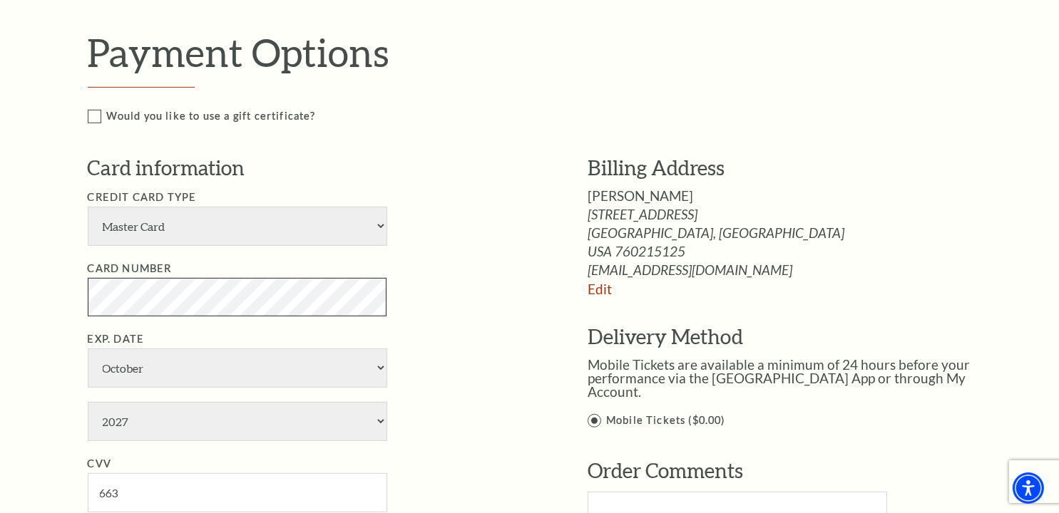
click at [16, 294] on div "Notice × Tickets cannot be removed during a Ticket Exchange. Choose Start Over …" at bounding box center [529, 337] width 1059 height 1742
click at [407, 284] on li "Card Number" at bounding box center [316, 288] width 457 height 56
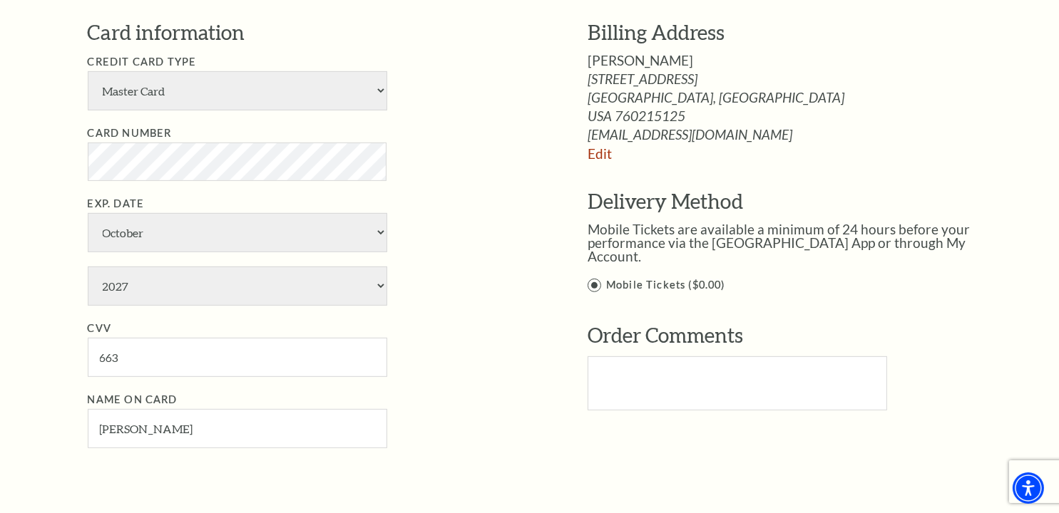
scroll to position [784, 0]
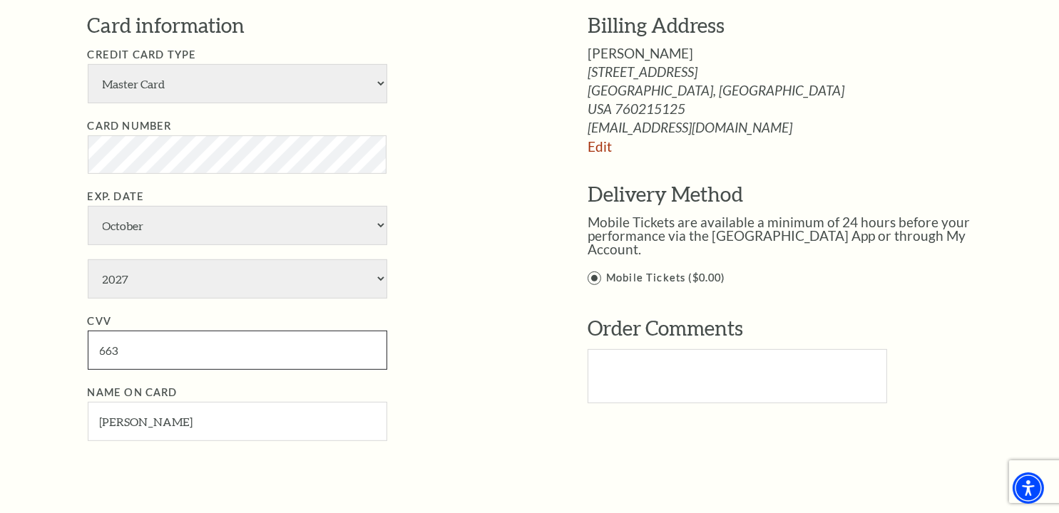
click at [122, 348] on input "663" at bounding box center [237, 350] width 299 height 39
type input "6"
type input "850"
click at [443, 371] on ul "Credit Card Type American Express Visa Master Card Discover Card Number Exp. Da…" at bounding box center [316, 243] width 457 height 395
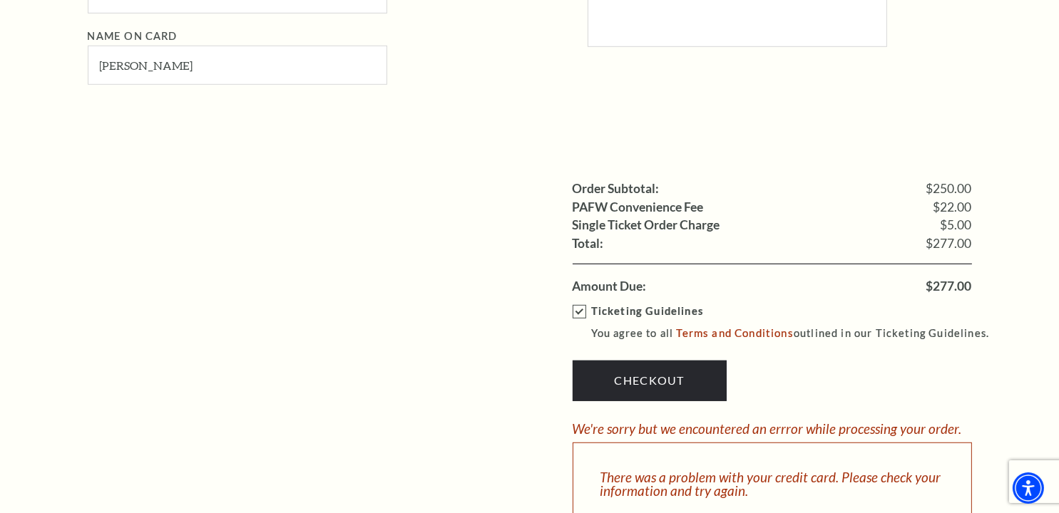
scroll to position [1212, 0]
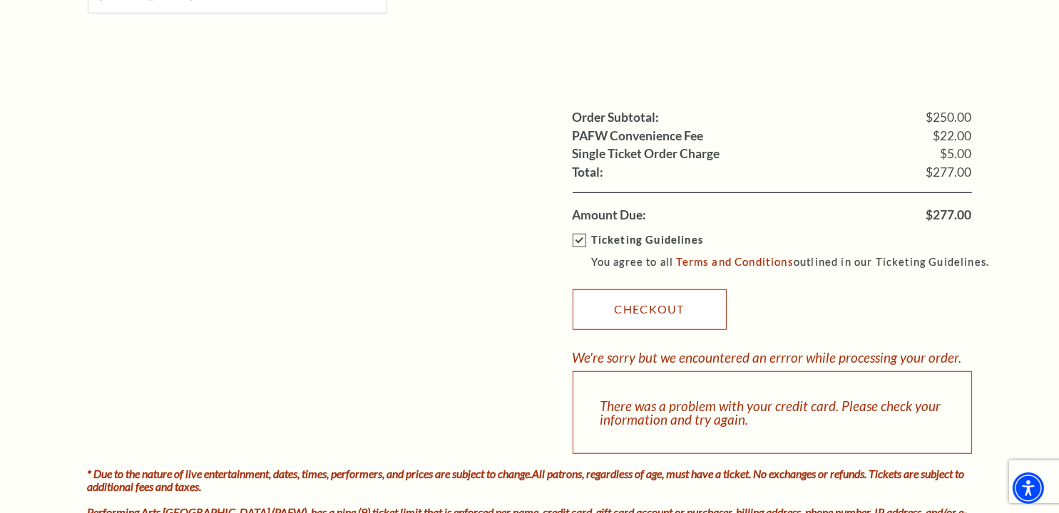
click at [654, 314] on link "Checkout" at bounding box center [649, 309] width 154 height 40
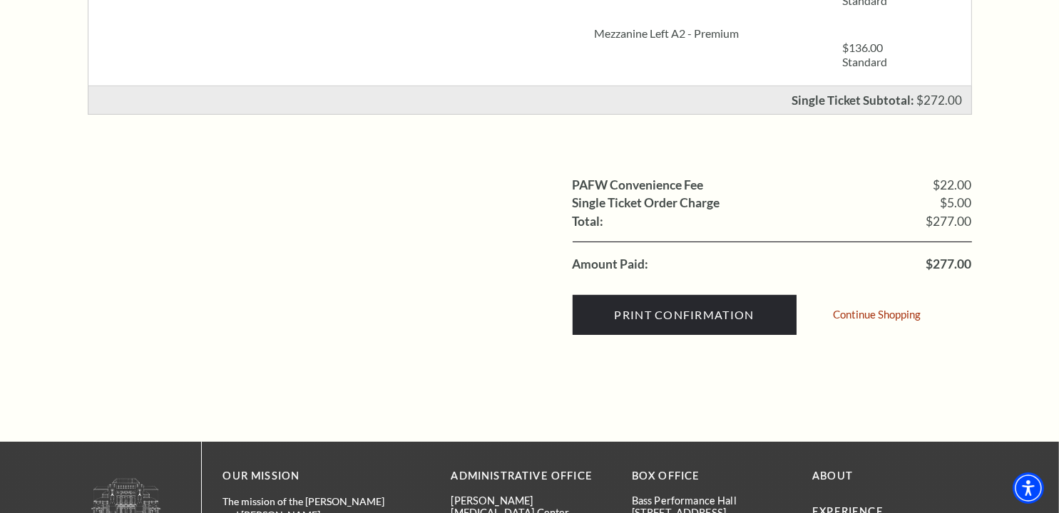
scroll to position [428, 0]
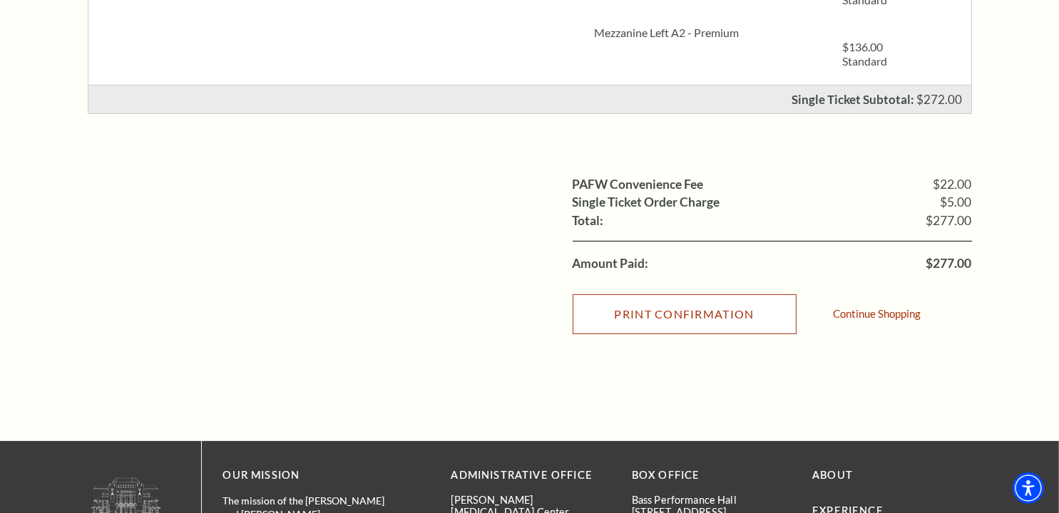
click at [679, 317] on input "Print Confirmation" at bounding box center [684, 314] width 224 height 40
click at [662, 316] on input "Print Confirmation" at bounding box center [684, 314] width 224 height 40
